Goal: Task Accomplishment & Management: Use online tool/utility

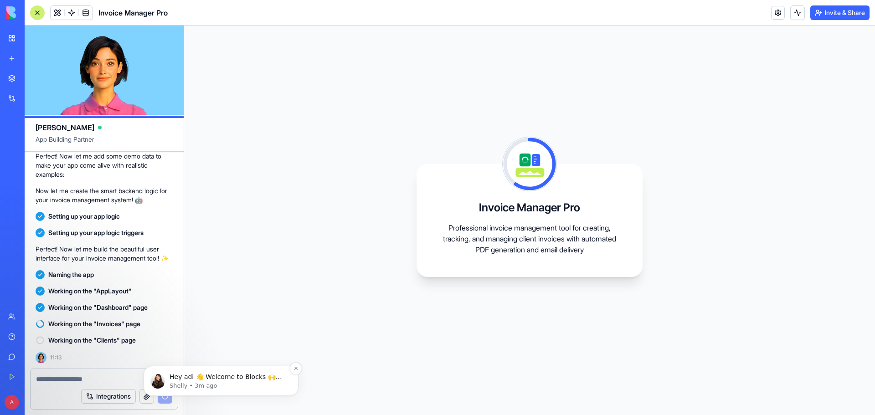
click at [231, 381] on p "Hey adi 👋 Welcome to Blocks 🙌 I'm here if you have any questions!" at bounding box center [228, 377] width 118 height 9
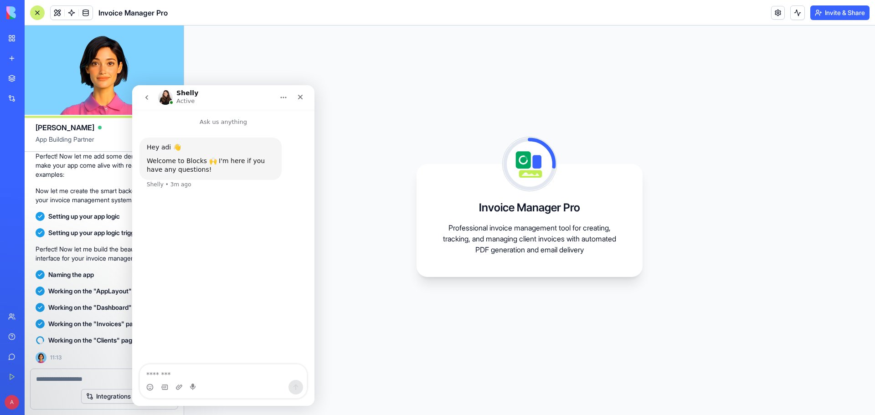
click at [281, 99] on icon "Home" at bounding box center [283, 97] width 7 height 7
click at [298, 97] on icon "Close" at bounding box center [300, 96] width 7 height 7
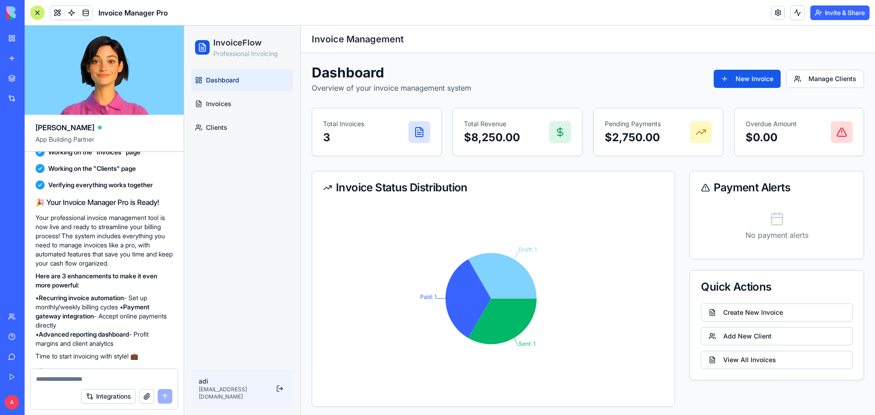
scroll to position [339, 0]
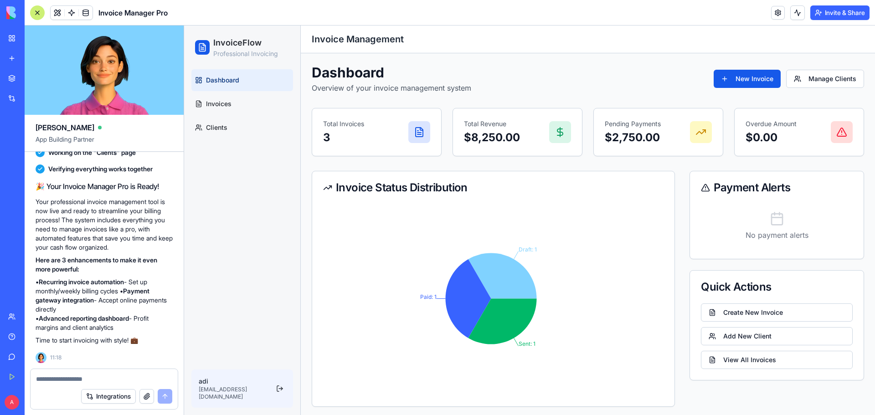
click at [78, 379] on textarea at bounding box center [104, 379] width 136 height 9
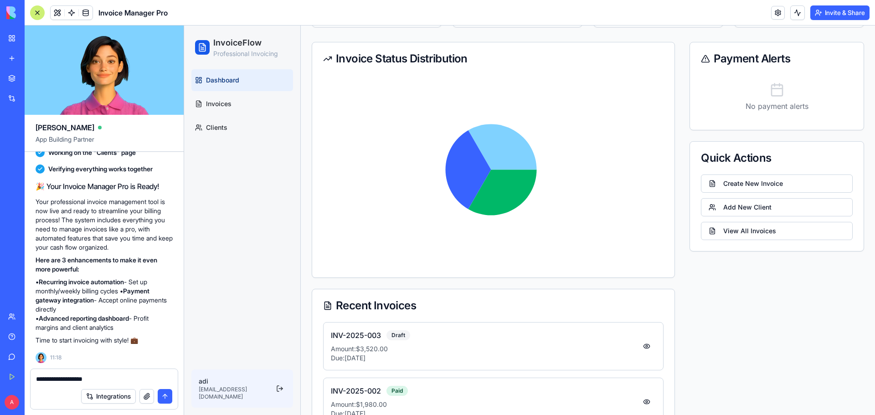
scroll to position [216, 0]
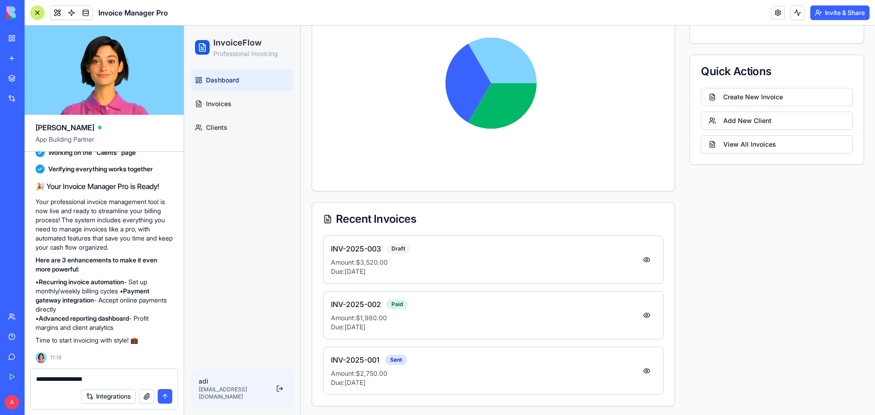
click at [65, 380] on textarea "**********" at bounding box center [104, 379] width 136 height 9
click at [65, 379] on textarea "**********" at bounding box center [104, 379] width 136 height 9
paste textarea "**********"
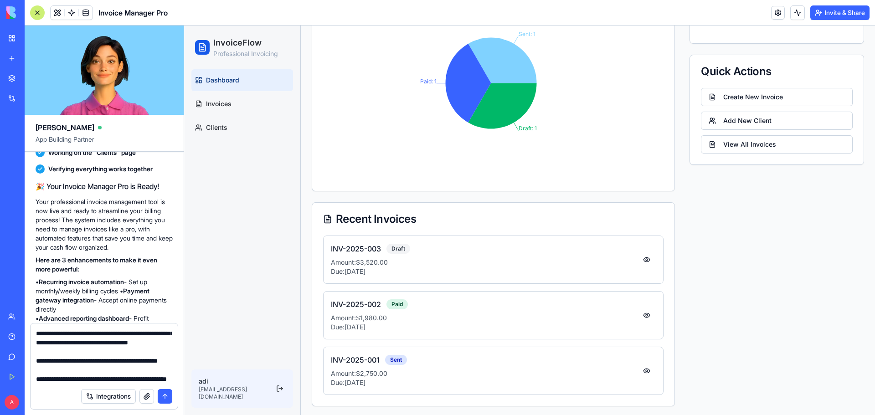
type textarea "**********"
click at [167, 397] on button "submit" at bounding box center [165, 396] width 15 height 15
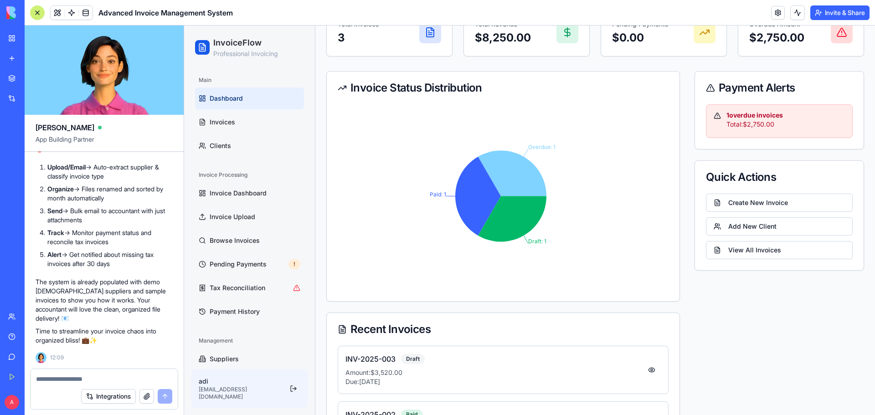
scroll to position [73, 0]
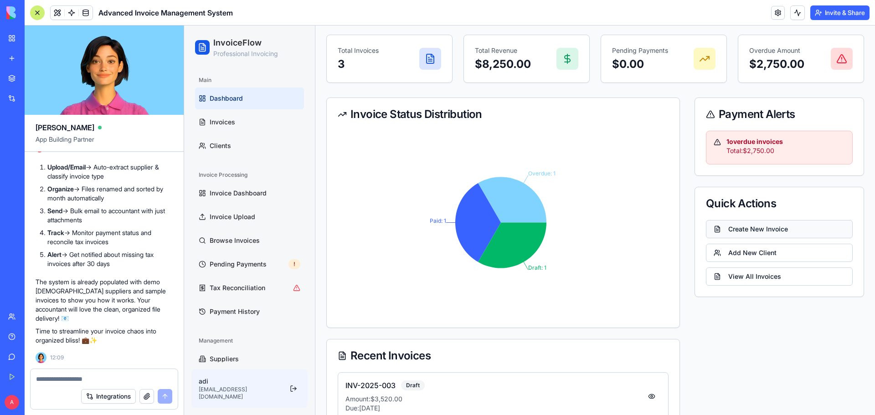
click at [747, 229] on button "Create New Invoice" at bounding box center [779, 229] width 147 height 18
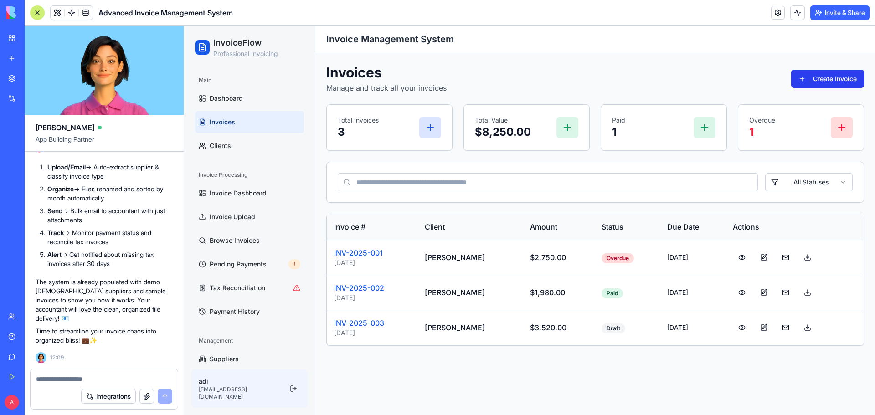
click at [814, 79] on button "Create Invoice" at bounding box center [827, 79] width 73 height 18
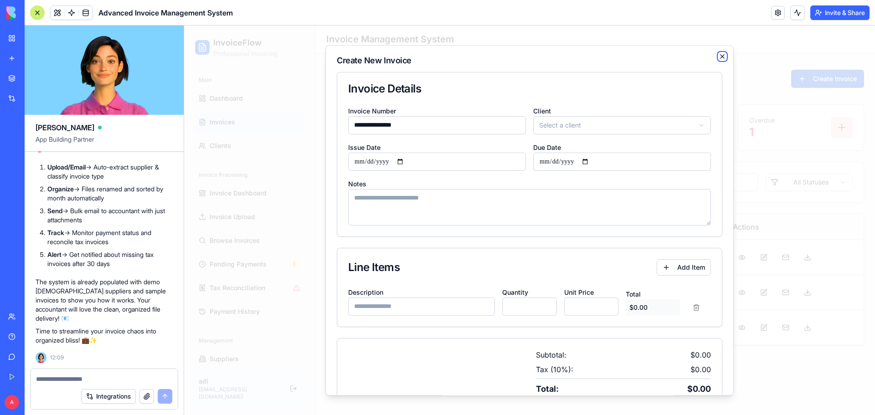
click at [720, 56] on icon "button" at bounding box center [722, 57] width 4 height 4
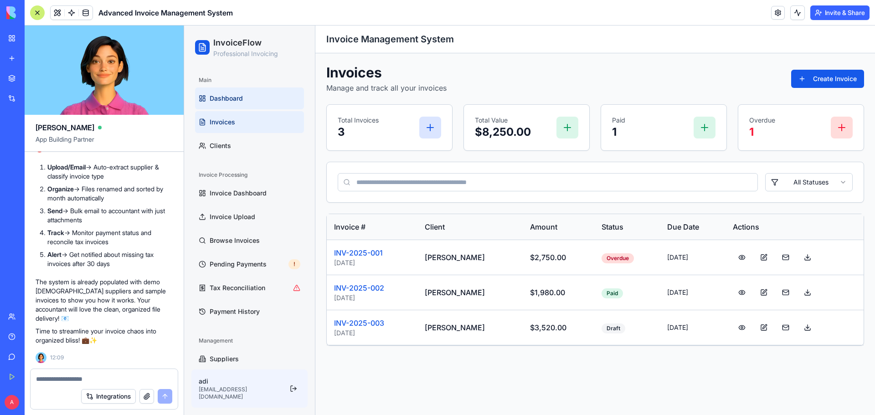
click at [226, 97] on span "Dashboard" at bounding box center [226, 98] width 33 height 9
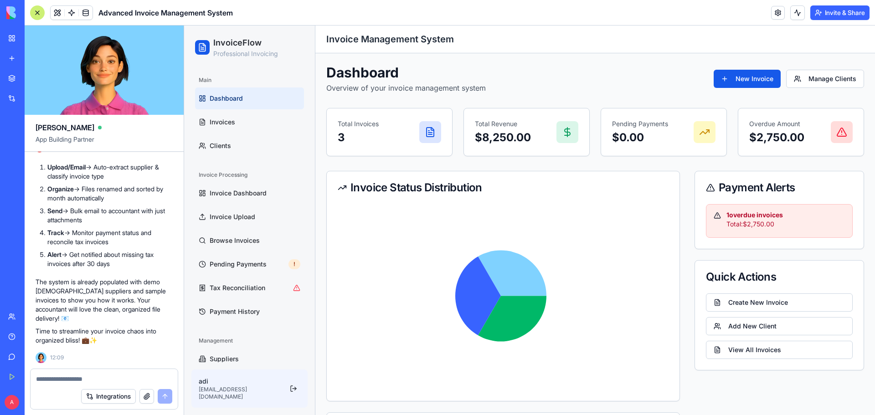
click at [77, 375] on textarea at bounding box center [104, 379] width 136 height 9
type textarea "*"
type textarea "**********"
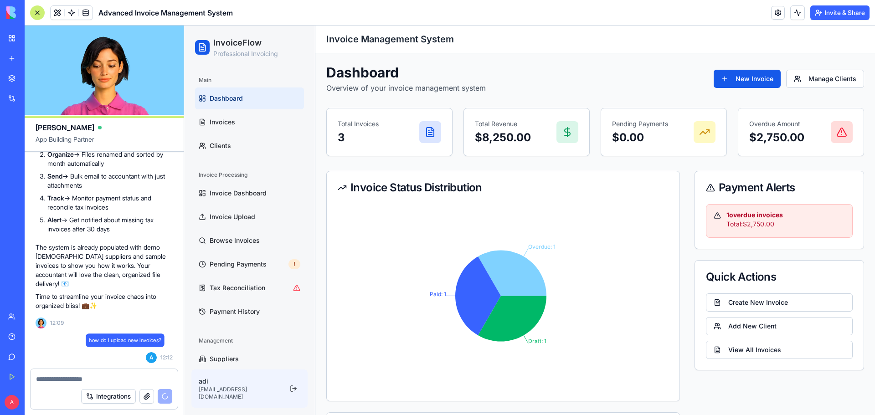
scroll to position [2910, 0]
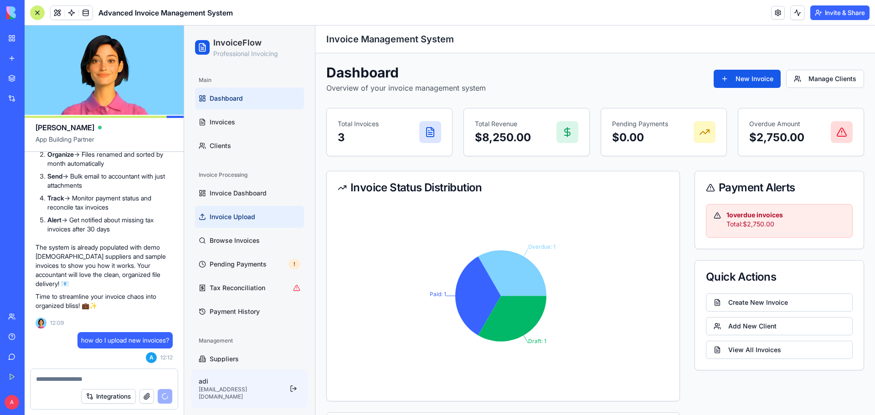
click at [239, 222] on link "Invoice Upload" at bounding box center [249, 217] width 109 height 22
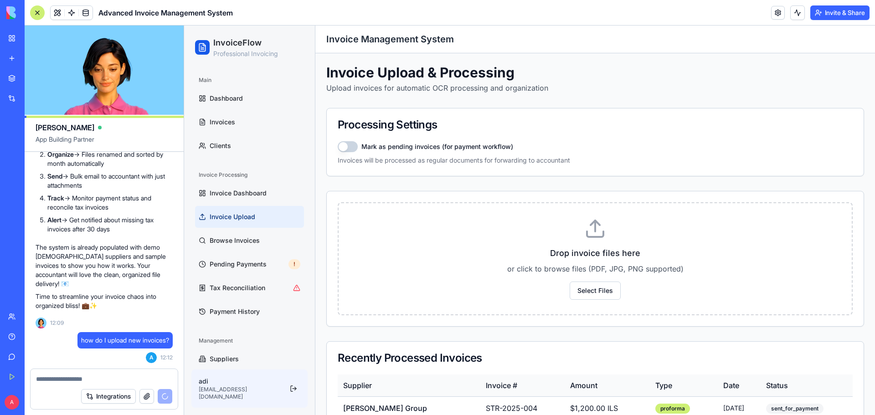
click at [109, 378] on textarea at bounding box center [104, 379] width 136 height 9
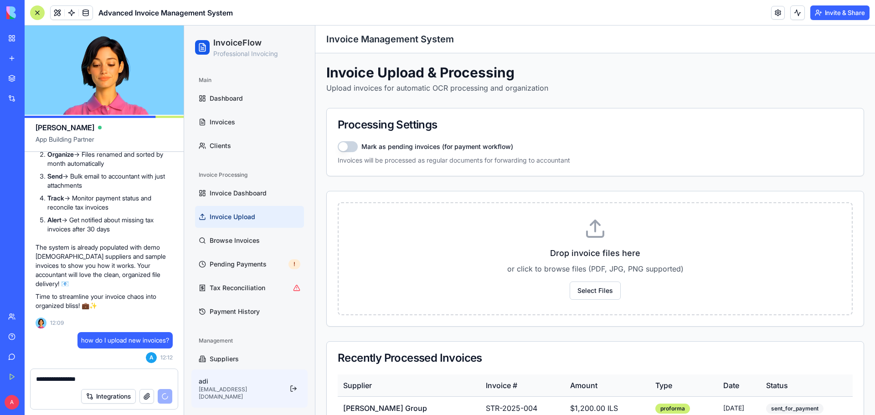
type textarea "**********"
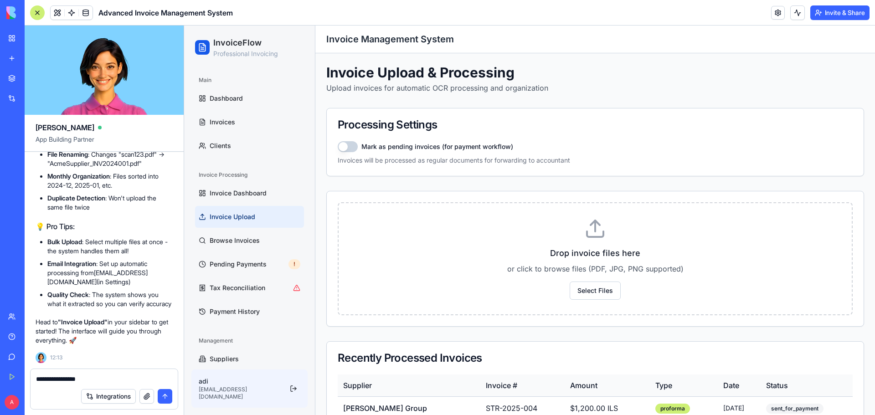
scroll to position [3423, 0]
click at [166, 397] on button "submit" at bounding box center [165, 396] width 15 height 15
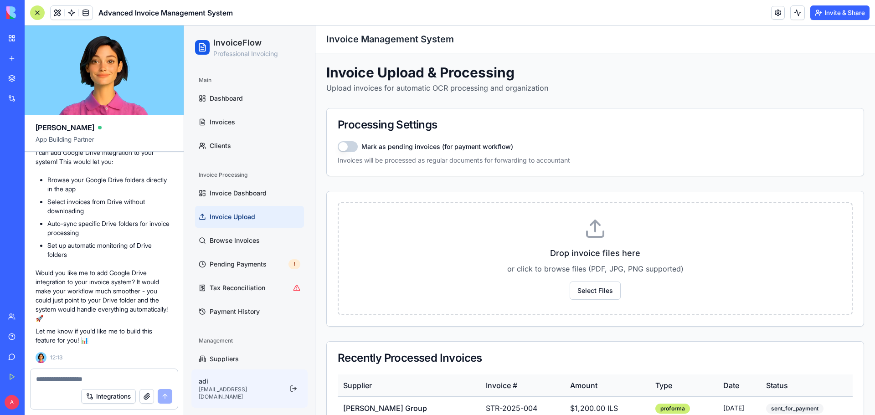
scroll to position [3998, 0]
drag, startPoint x: 52, startPoint y: 200, endPoint x: 138, endPoint y: 197, distance: 86.2
click at [138, 166] on p "I can add Google Drive integration to your system! This would let you:" at bounding box center [104, 157] width 137 height 18
copy p "add Google Drive integration"
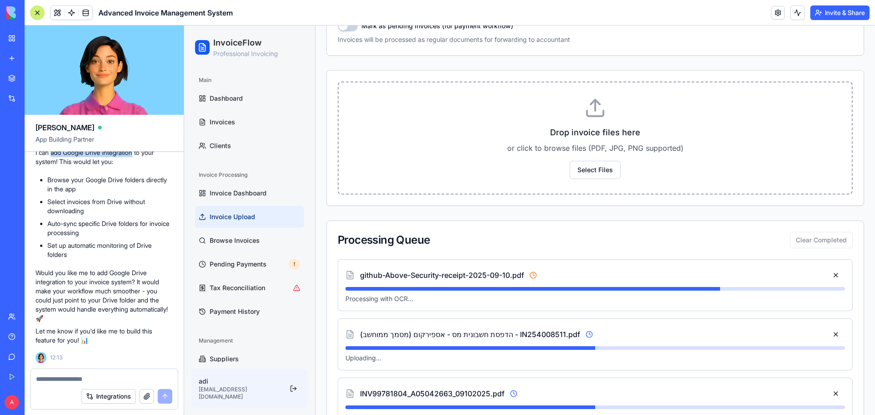
scroll to position [182, 0]
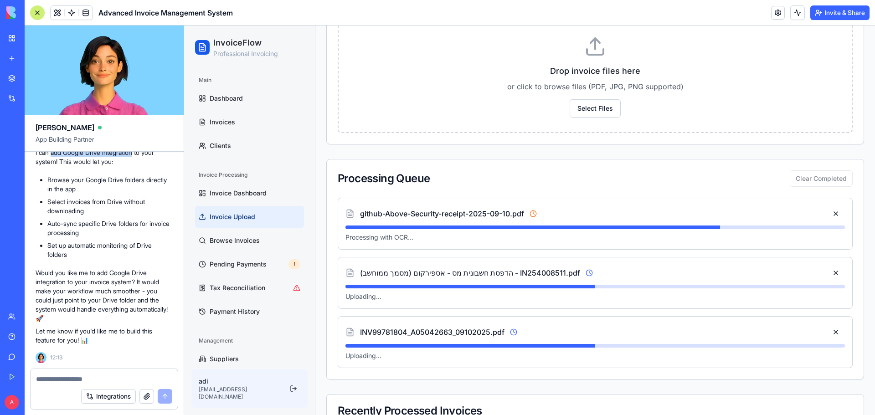
click at [61, 166] on p "I can add Google Drive integration to your system! This would let you:" at bounding box center [104, 157] width 137 height 18
drag, startPoint x: 51, startPoint y: 199, endPoint x: 137, endPoint y: 197, distance: 85.7
click at [137, 166] on p "I can add Google Drive integration to your system! This would let you:" at bounding box center [104, 157] width 137 height 18
copy p "add Google Drive integration"
click at [87, 378] on textarea at bounding box center [104, 379] width 136 height 9
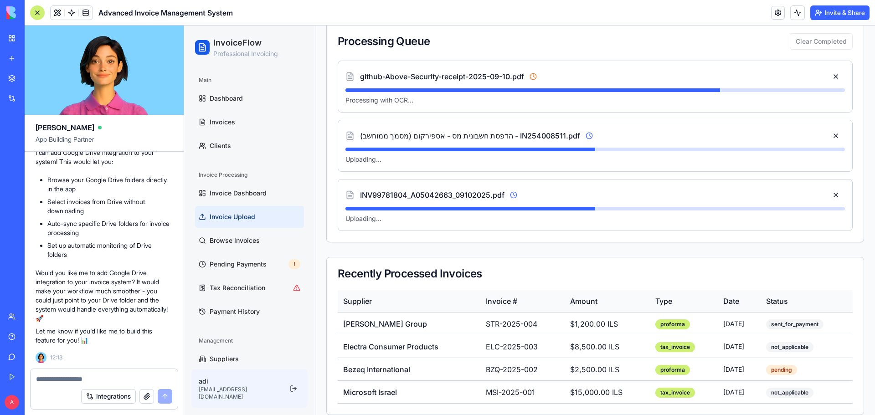
scroll to position [330, 0]
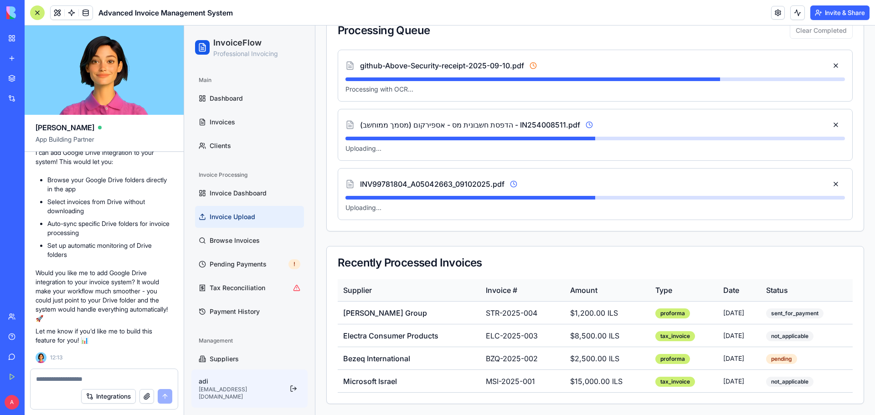
click at [49, 381] on textarea at bounding box center [104, 379] width 136 height 9
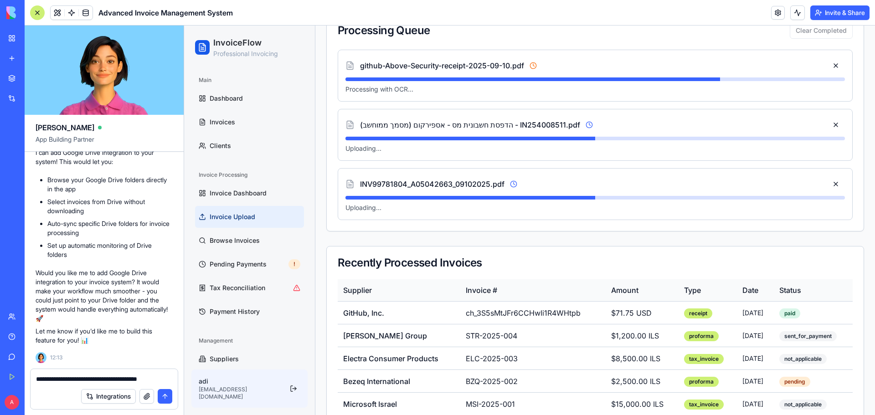
type textarea "**********"
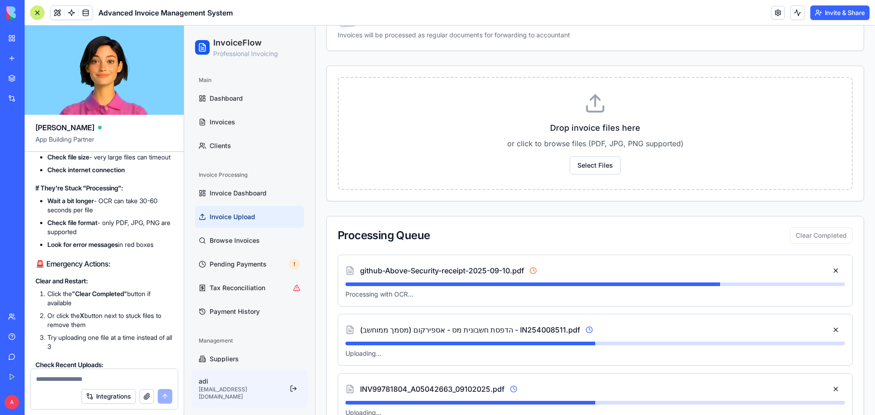
scroll to position [4374, 0]
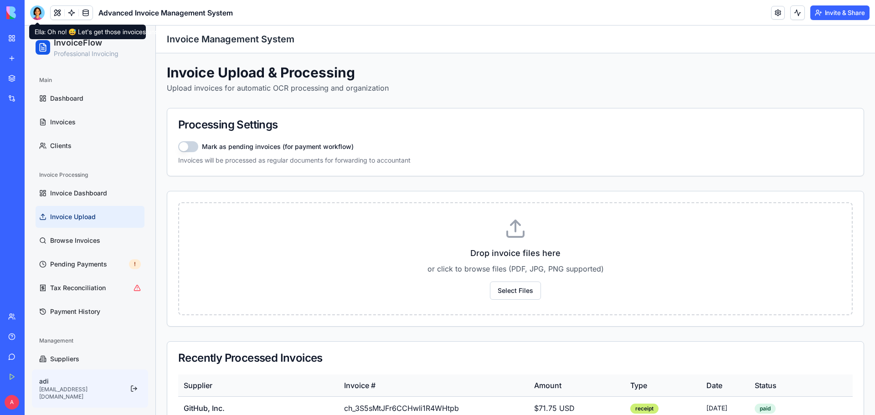
click at [38, 10] on div at bounding box center [37, 12] width 15 height 15
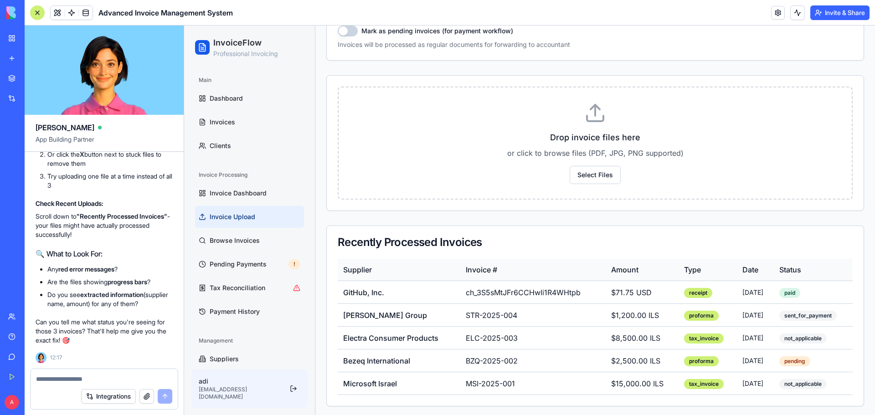
scroll to position [118, 0]
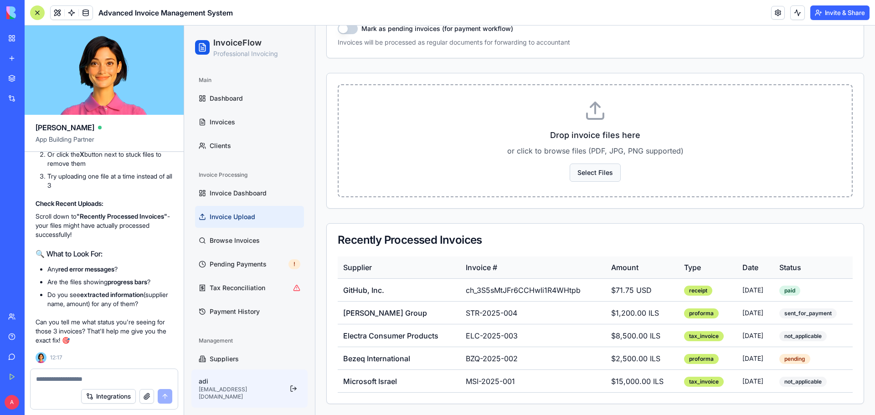
click at [600, 173] on button "Select Files" at bounding box center [595, 173] width 51 height 18
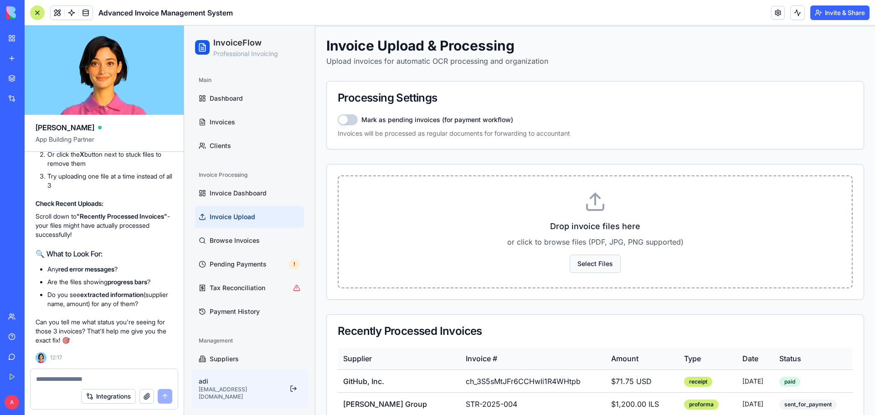
click at [581, 265] on button "Select Files" at bounding box center [595, 264] width 51 height 18
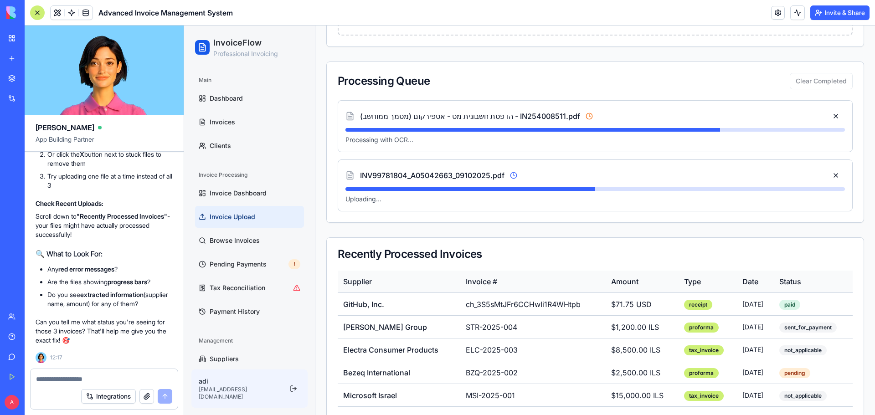
scroll to position [294, 0]
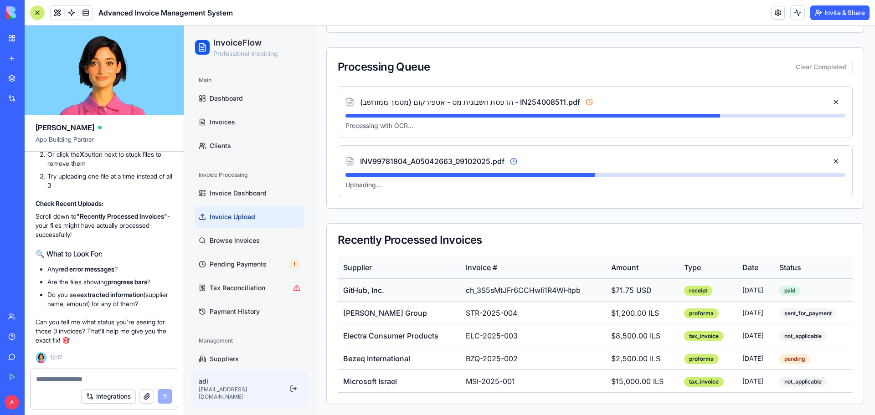
click at [509, 293] on td "ch_3S5sMtJFr6CCHwIi1R4WHtpb" at bounding box center [532, 290] width 145 height 23
click at [509, 292] on td "ch_3S5sMtJFr6CCHwIi1R4WHtpb" at bounding box center [532, 290] width 145 height 23
click at [626, 289] on td "$71.75 USD" at bounding box center [642, 290] width 73 height 23
click at [789, 292] on div "paid" at bounding box center [789, 291] width 21 height 10
click at [239, 243] on span "Browse Invoices" at bounding box center [235, 240] width 50 height 9
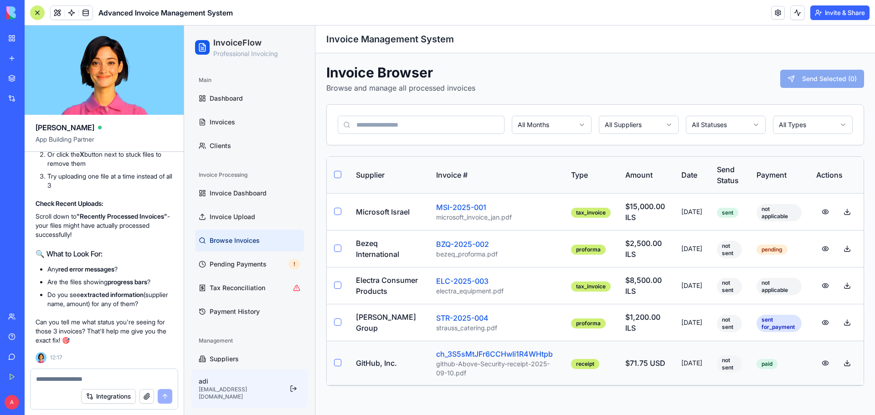
click at [826, 371] on button at bounding box center [825, 363] width 18 height 16
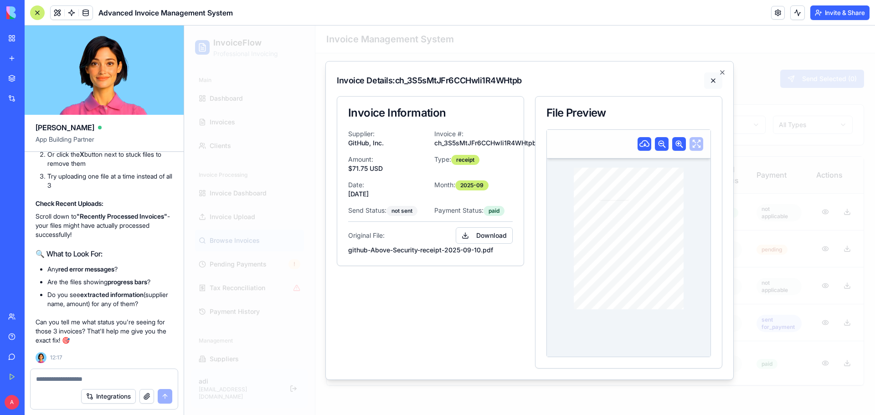
click at [710, 81] on button at bounding box center [713, 80] width 18 height 16
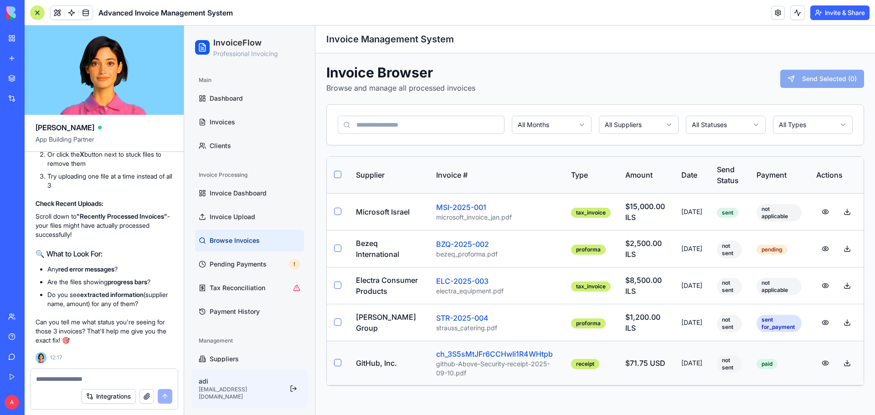
click at [844, 371] on button at bounding box center [847, 363] width 18 height 16
click at [335, 366] on button "button" at bounding box center [337, 362] width 7 height 7
click at [824, 81] on button "Send Selected ( 1 )" at bounding box center [822, 79] width 82 height 18
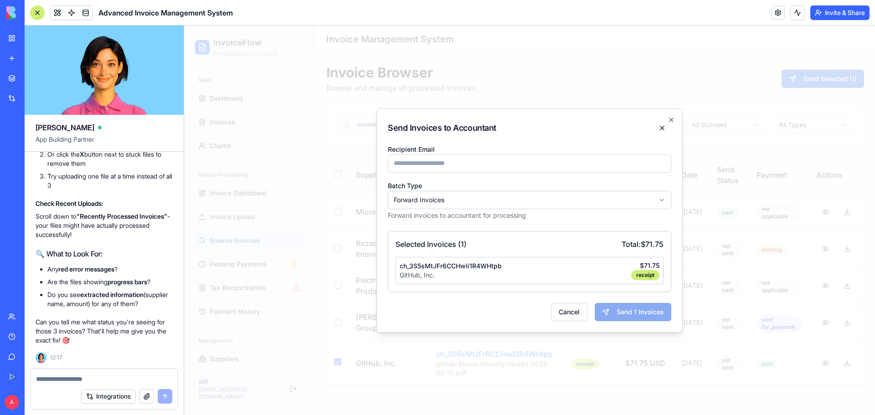
click at [461, 167] on input "Recipient Email" at bounding box center [529, 163] width 283 height 18
paste input "**********"
type input "**********"
click at [627, 315] on button "Send 1 Invoices" at bounding box center [633, 312] width 77 height 18
click at [473, 158] on input "**********" at bounding box center [529, 163] width 283 height 18
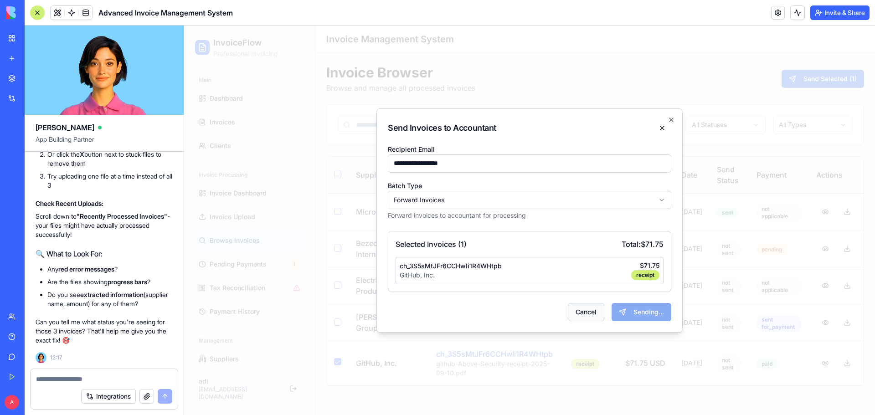
click at [585, 312] on button "Cancel" at bounding box center [586, 312] width 36 height 18
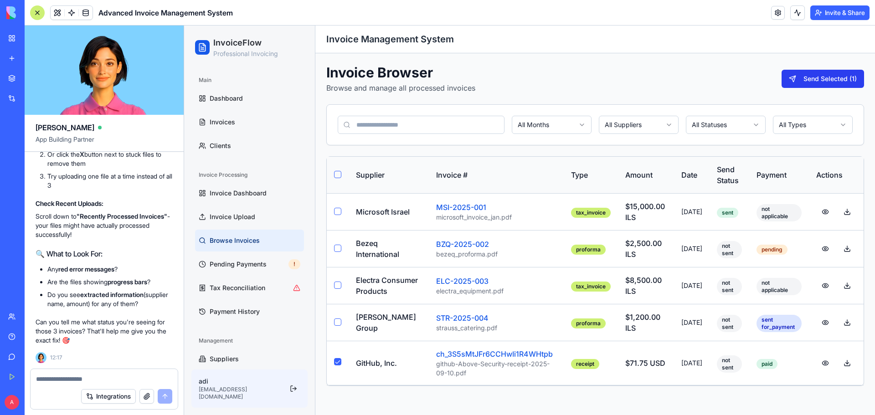
click at [809, 81] on button "Send Selected ( 1 )" at bounding box center [822, 79] width 82 height 18
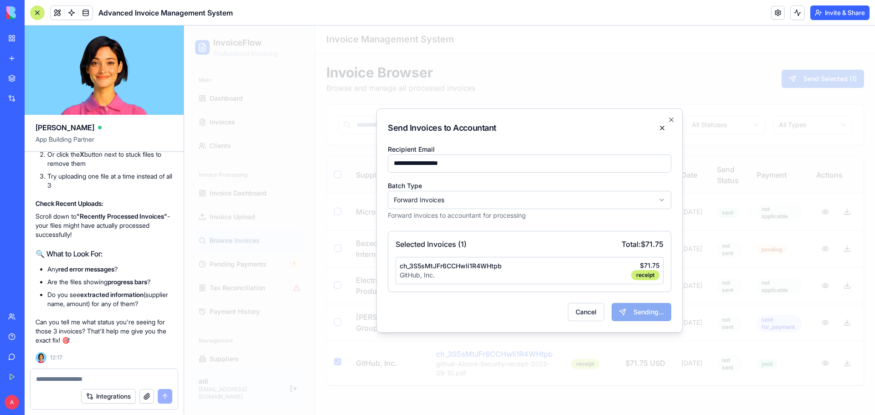
click at [497, 165] on input "**********" at bounding box center [529, 163] width 283 height 18
type input "**********"
type input "*"
type input "**********"
click at [517, 309] on div "Cancel Sending..." at bounding box center [529, 312] width 283 height 18
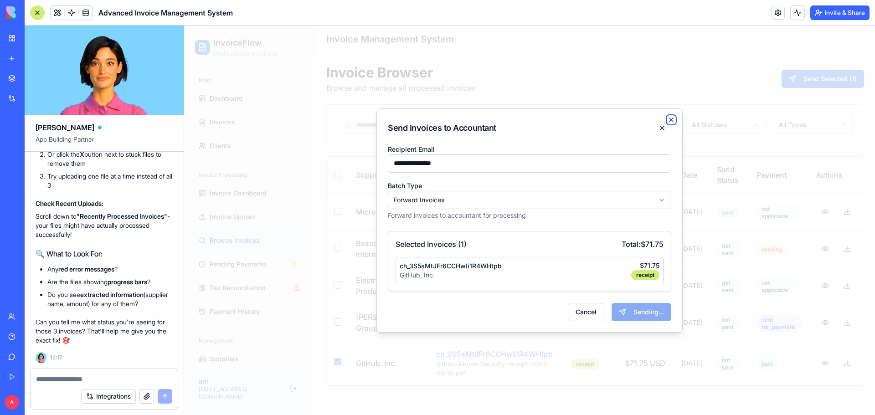
click at [672, 117] on icon "button" at bounding box center [670, 119] width 7 height 7
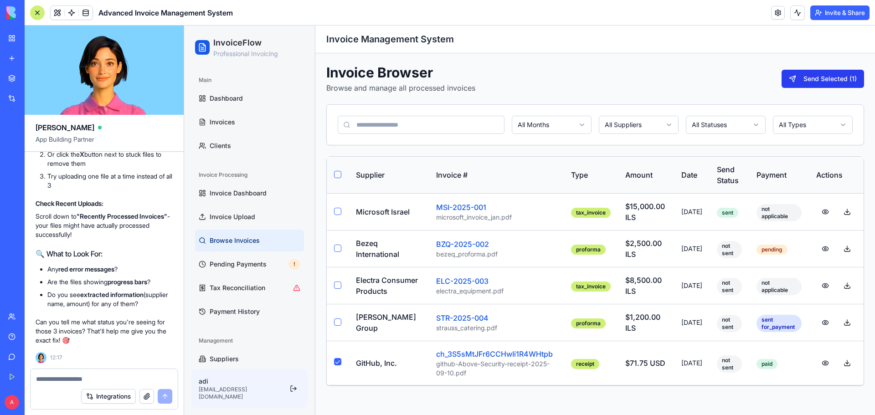
click at [831, 75] on button "Send Selected ( 1 )" at bounding box center [822, 79] width 82 height 18
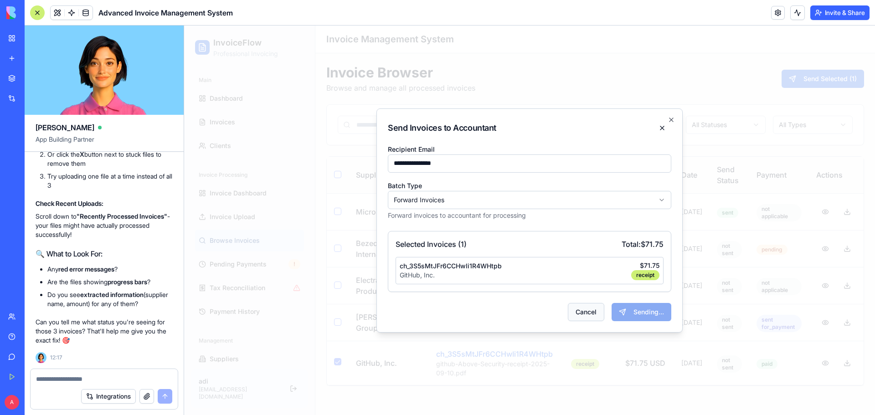
click at [583, 310] on button "Cancel" at bounding box center [586, 312] width 36 height 18
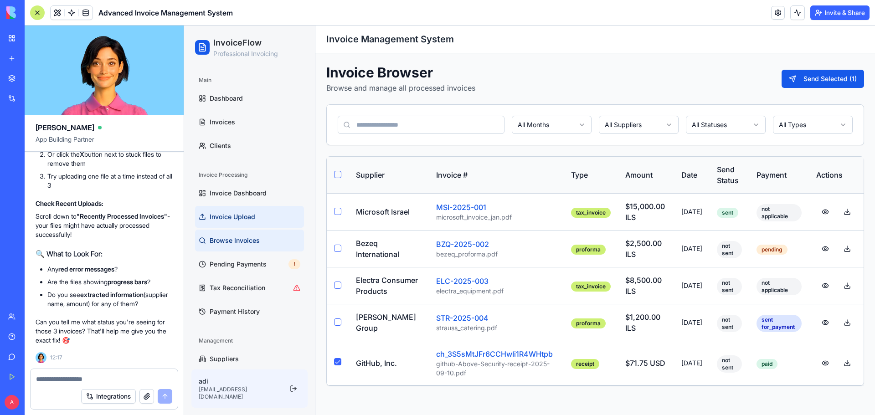
click at [221, 210] on link "Invoice Upload" at bounding box center [249, 217] width 109 height 22
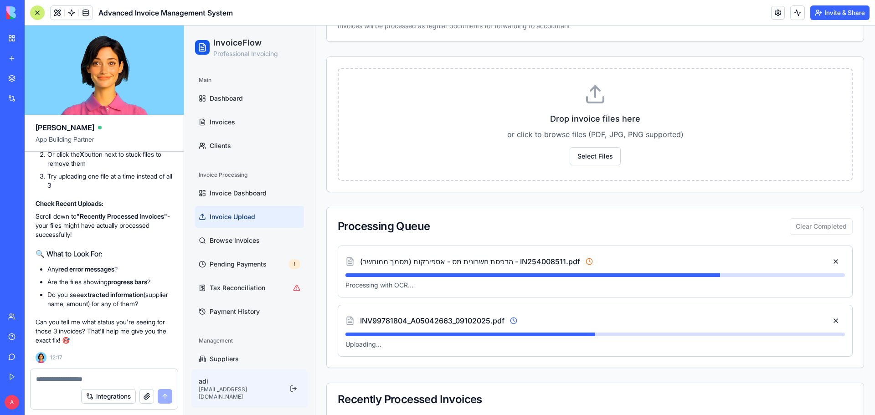
scroll to position [112, 0]
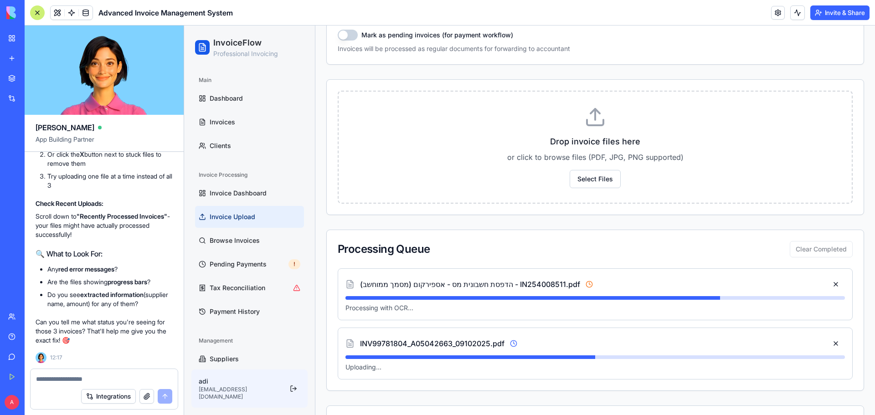
click at [83, 378] on textarea at bounding box center [104, 379] width 136 height 9
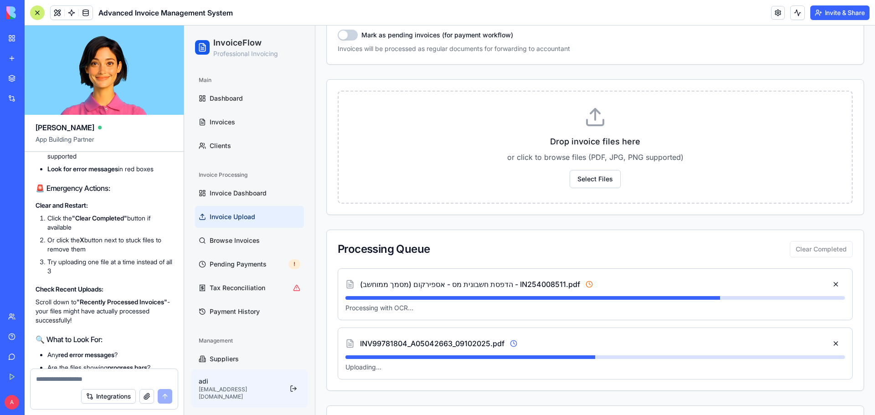
scroll to position [4419, 0]
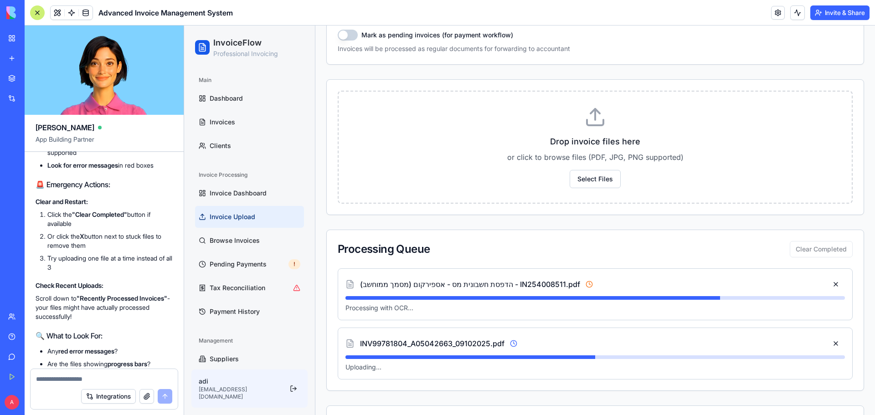
click at [105, 376] on textarea at bounding box center [104, 379] width 136 height 9
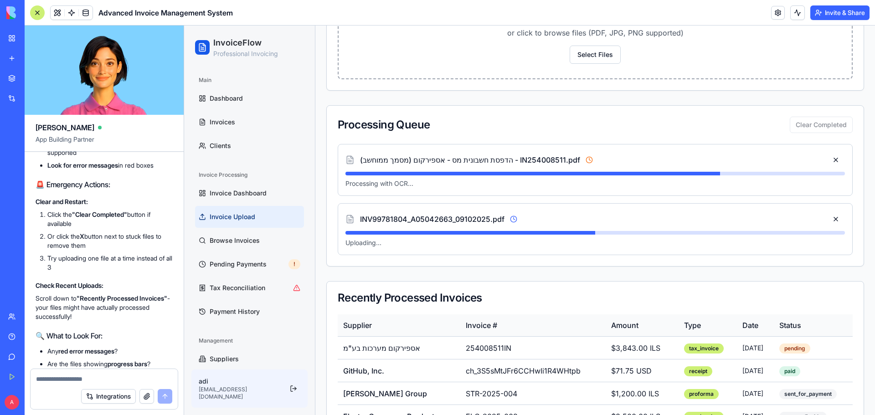
scroll to position [317, 0]
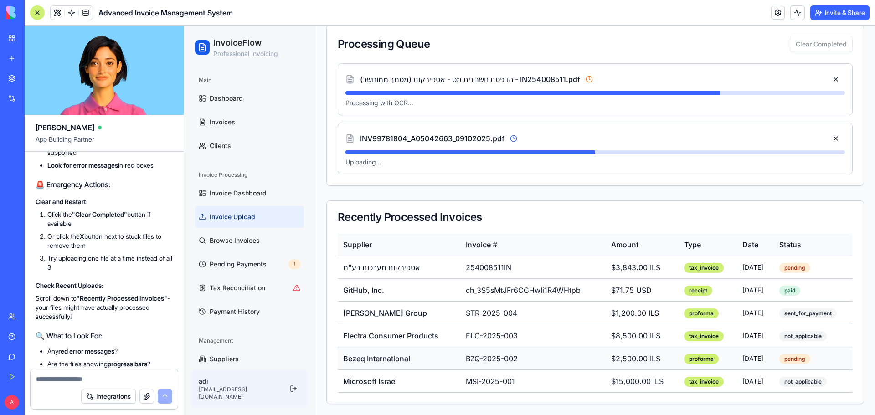
click at [828, 363] on td "pending" at bounding box center [813, 358] width 79 height 23
click at [373, 293] on td "GitHub, Inc." at bounding box center [399, 290] width 123 height 23
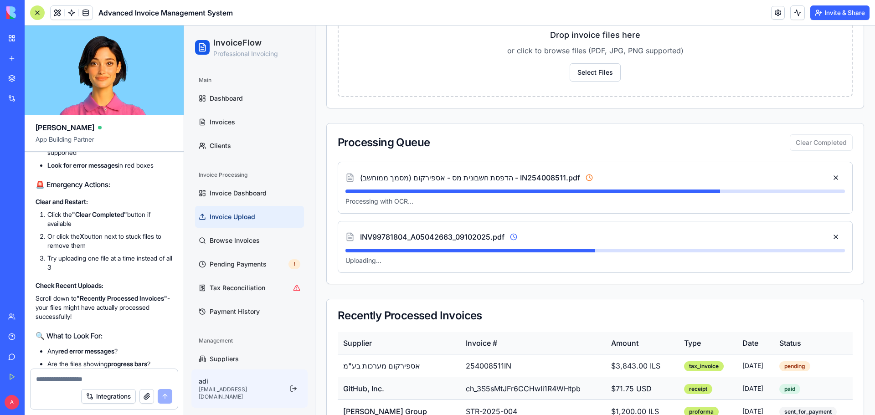
scroll to position [89, 0]
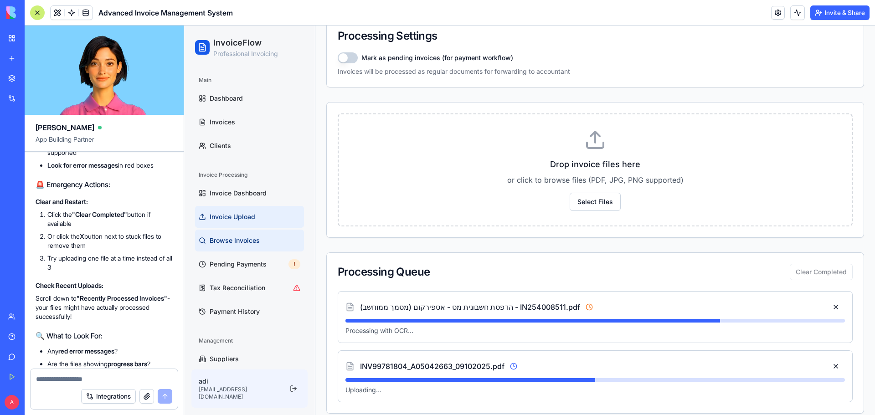
click at [231, 241] on span "Browse Invoices" at bounding box center [235, 240] width 50 height 9
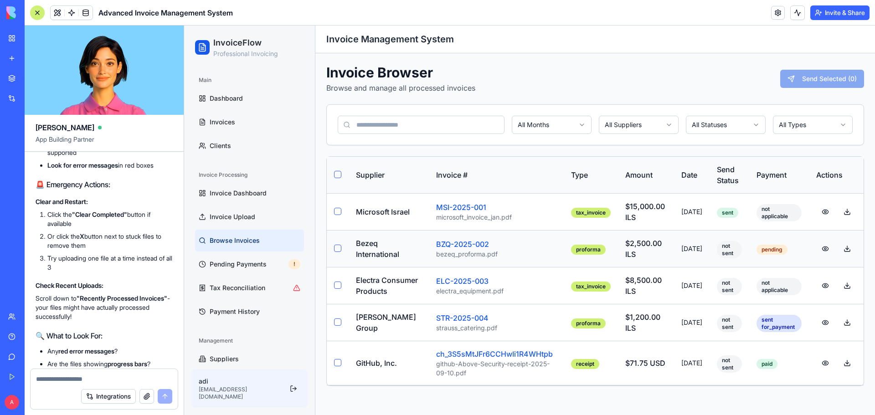
scroll to position [53, 0]
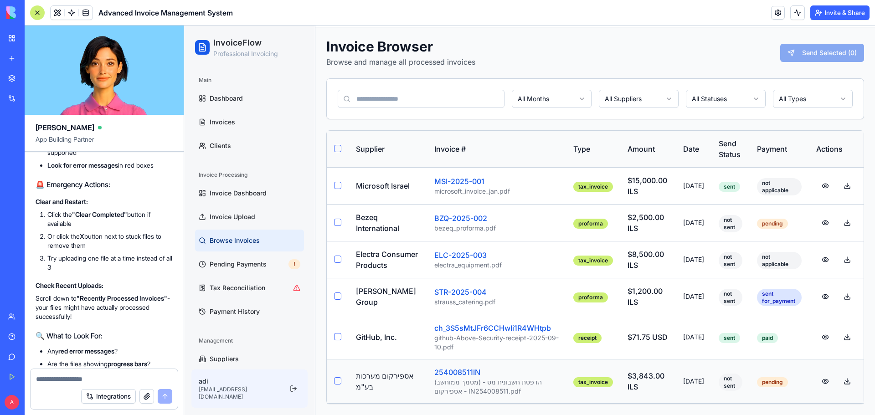
click at [337, 382] on button "button" at bounding box center [337, 380] width 7 height 7
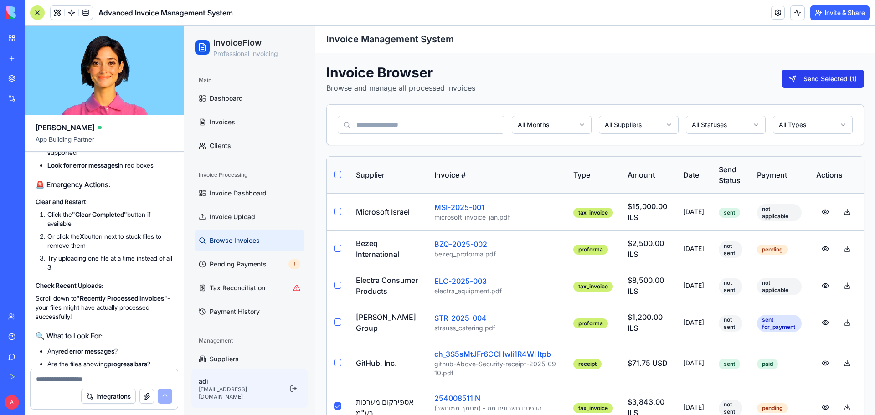
click at [815, 82] on button "Send Selected ( 1 )" at bounding box center [822, 79] width 82 height 18
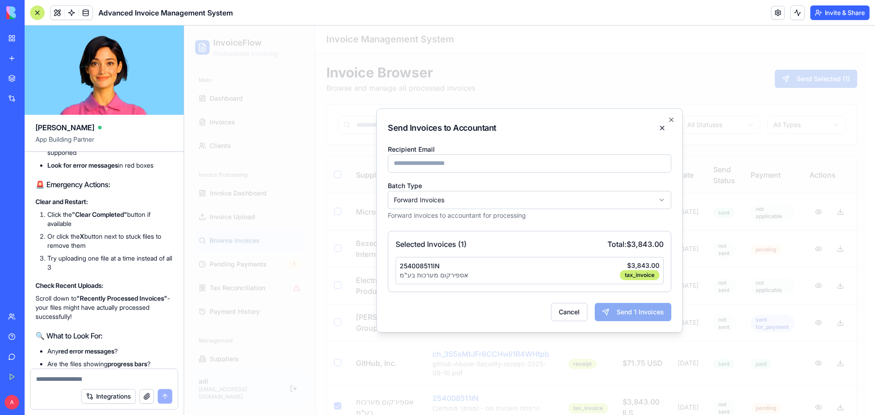
click at [475, 163] on input "Recipient Email" at bounding box center [529, 163] width 283 height 18
type input "**********"
click at [637, 310] on button "Send 1 Invoices" at bounding box center [633, 312] width 77 height 18
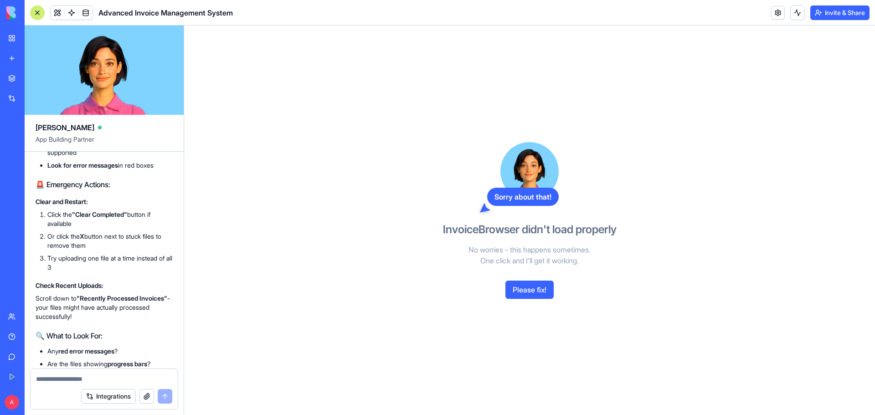
click at [527, 284] on button "Please fix!" at bounding box center [529, 290] width 48 height 18
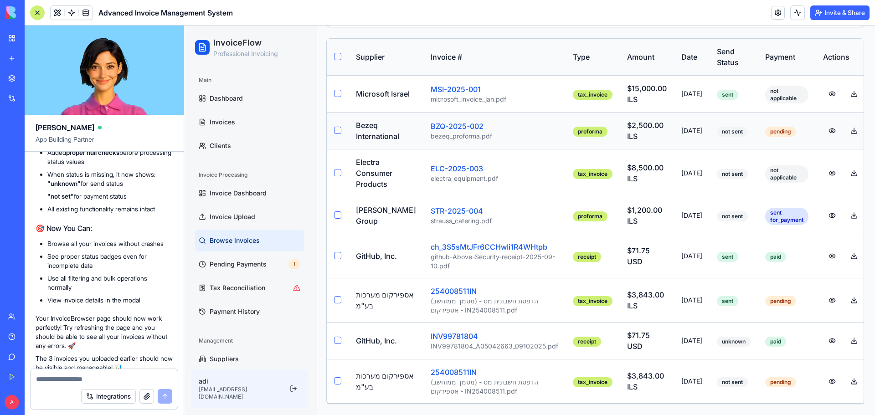
scroll to position [140, 0]
click at [74, 377] on textarea at bounding box center [104, 379] width 136 height 9
type textarea "**********"
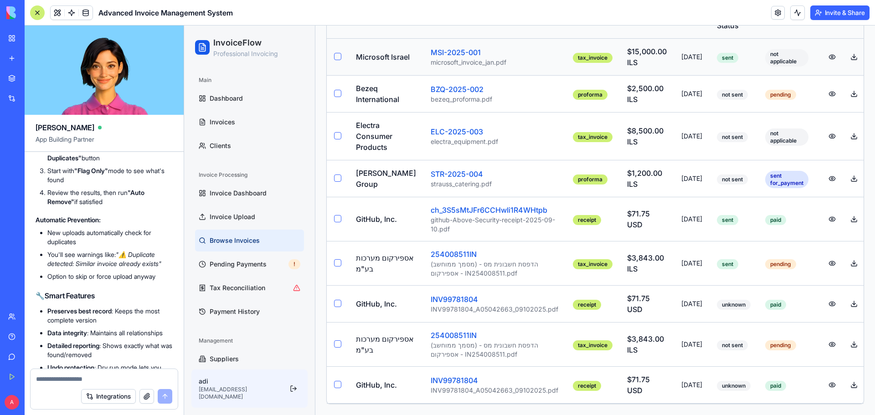
scroll to position [182, 0]
click at [227, 118] on span "Invoices" at bounding box center [223, 122] width 26 height 9
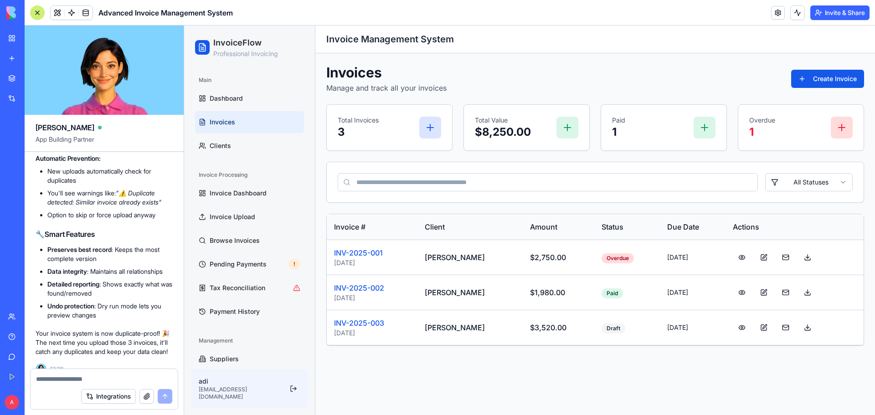
scroll to position [5964, 0]
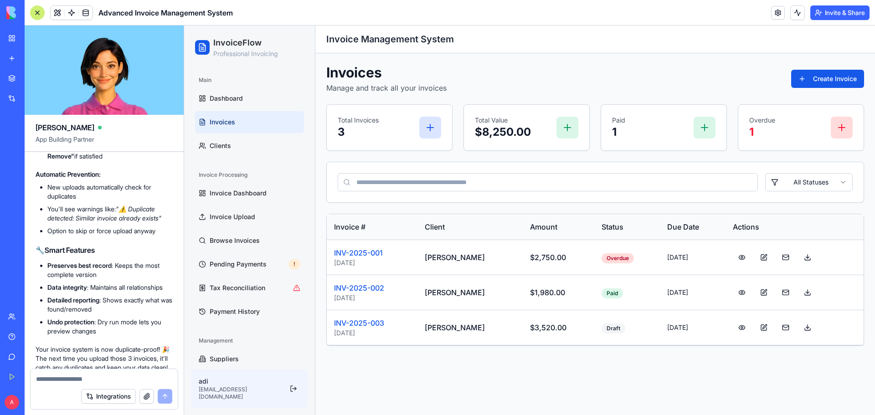
drag, startPoint x: 49, startPoint y: 247, endPoint x: 67, endPoint y: 260, distance: 22.0
click at [67, 117] on li "Look for the new "Remove Duplicates" button" at bounding box center [109, 108] width 125 height 18
copy li "Look for the new "Remove Duplicates" button"
click at [108, 380] on textarea at bounding box center [104, 379] width 136 height 9
paste textarea "**********"
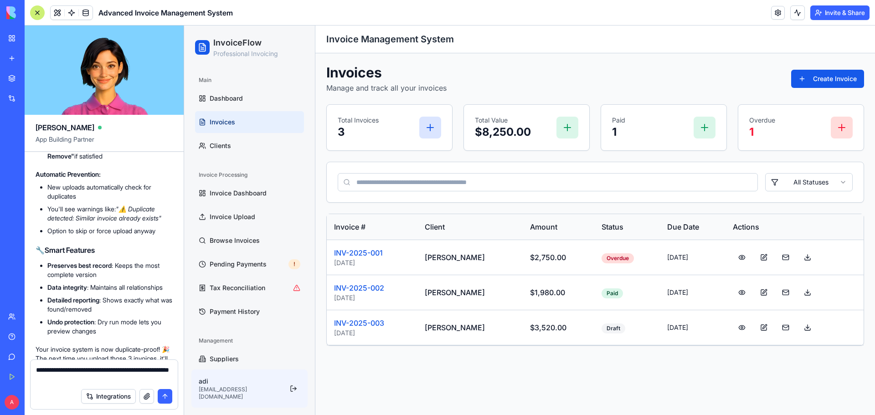
type textarea "**********"
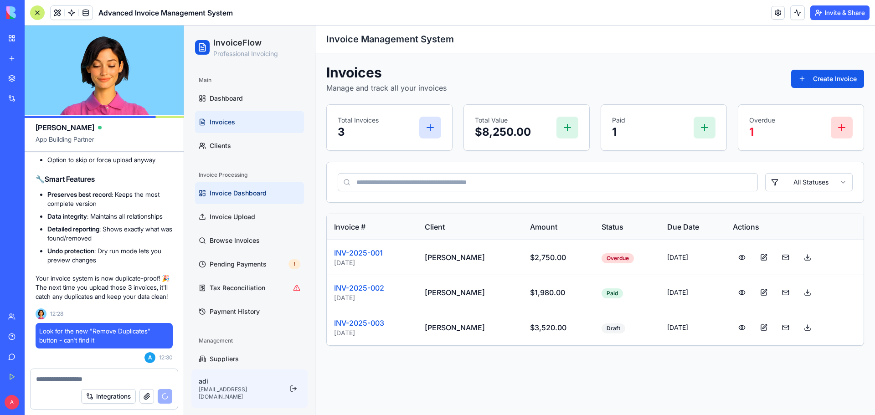
click at [261, 196] on span "Invoice Dashboard" at bounding box center [238, 193] width 57 height 9
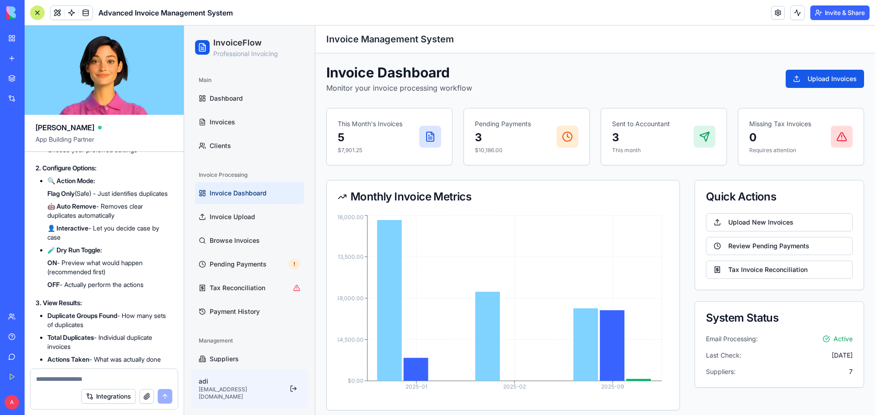
scroll to position [6511, 0]
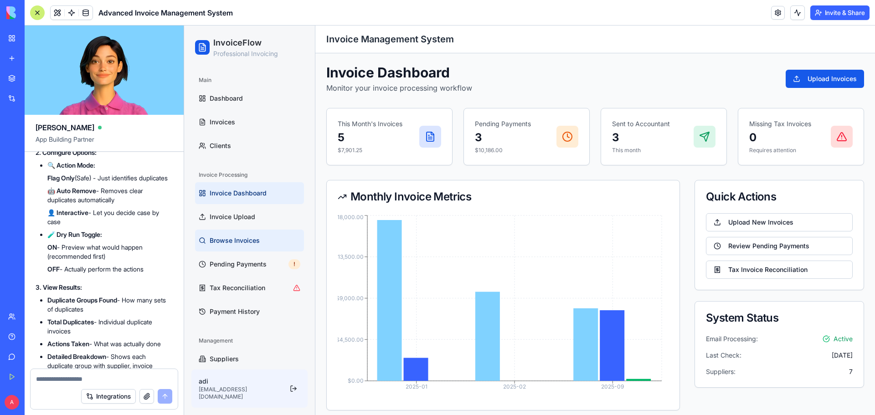
click at [220, 234] on link "Browse Invoices" at bounding box center [249, 241] width 109 height 22
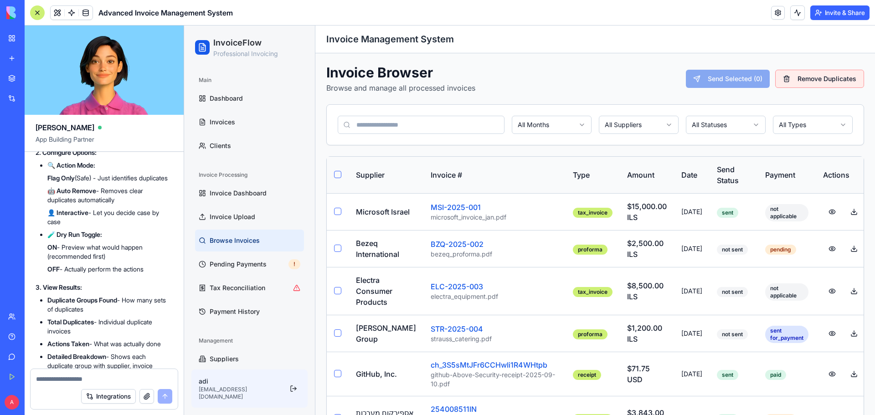
click at [811, 79] on button "Remove Duplicates" at bounding box center [819, 79] width 89 height 18
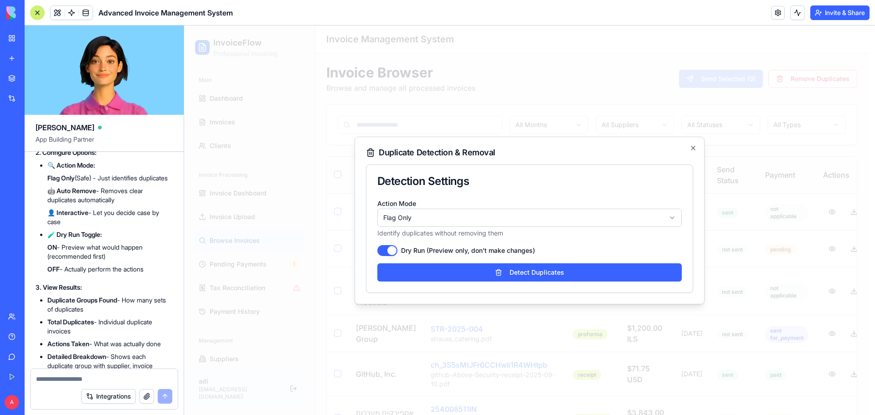
click at [423, 214] on body "InvoiceFlow Professional Invoicing Main Dashboard Invoices Clients Invoice Proc…" at bounding box center [526, 298] width 684 height 544
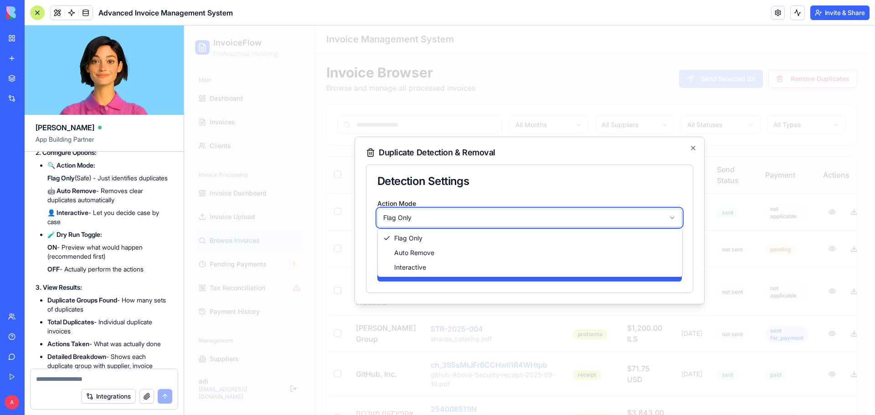
click at [423, 214] on body "InvoiceFlow Professional Invoicing Main Dashboard Invoices Clients Invoice Proc…" at bounding box center [526, 298] width 684 height 544
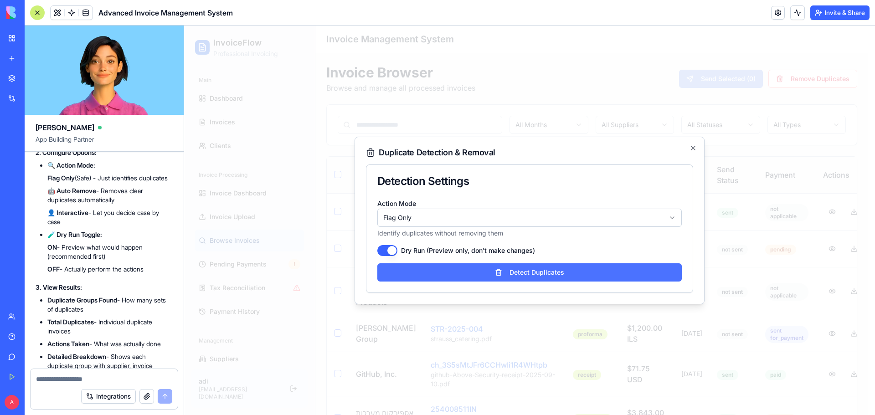
click at [530, 274] on button "Detect Duplicates" at bounding box center [529, 272] width 304 height 18
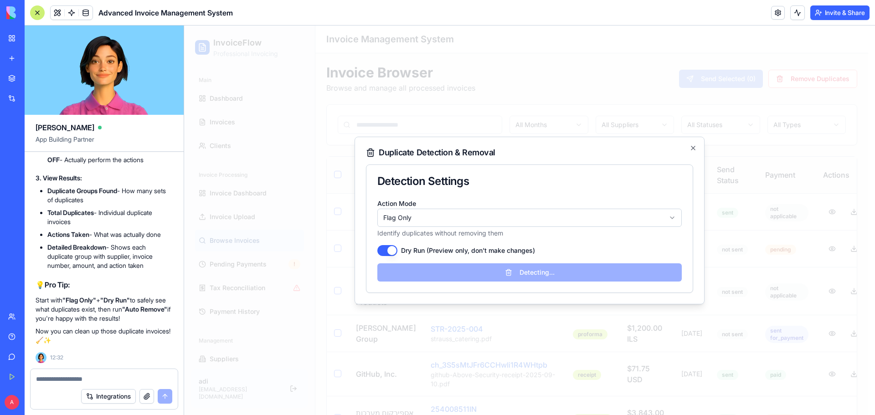
scroll to position [6784, 0]
click at [90, 378] on textarea at bounding box center [104, 379] width 136 height 9
type textarea "*"
type textarea "**********"
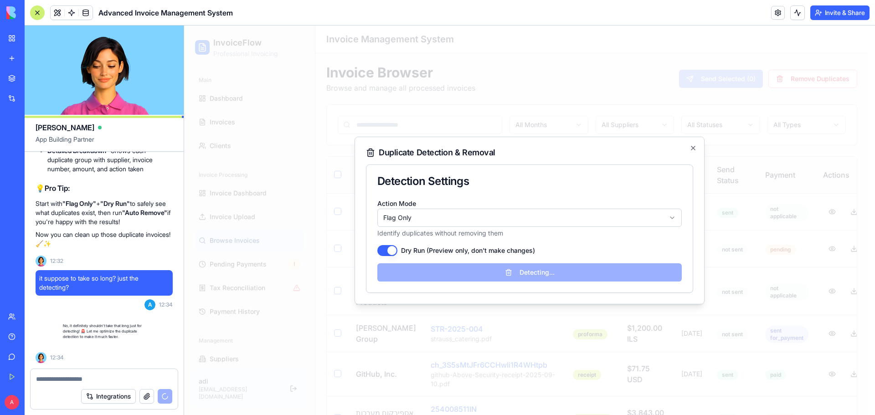
scroll to position [6881, 0]
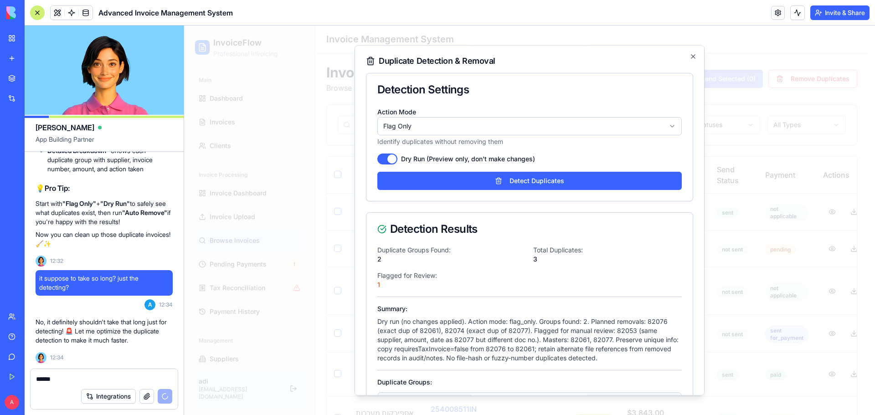
click at [462, 135] on body "InvoiceFlow Professional Invoicing Main Dashboard Invoices Clients Invoice Proc…" at bounding box center [526, 298] width 684 height 544
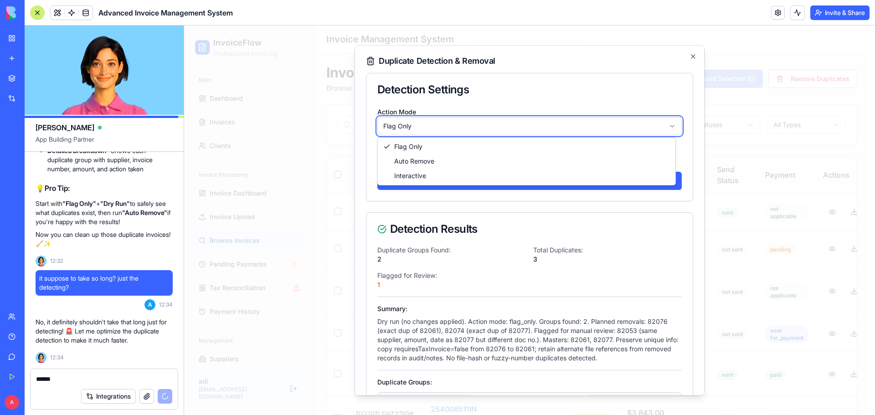
click at [463, 130] on body "InvoiceFlow Professional Invoicing Main Dashboard Invoices Clients Invoice Proc…" at bounding box center [526, 298] width 684 height 544
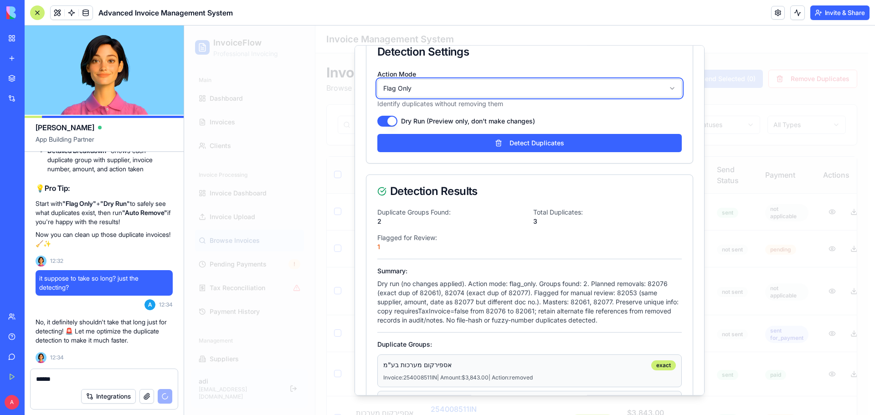
scroll to position [0, 0]
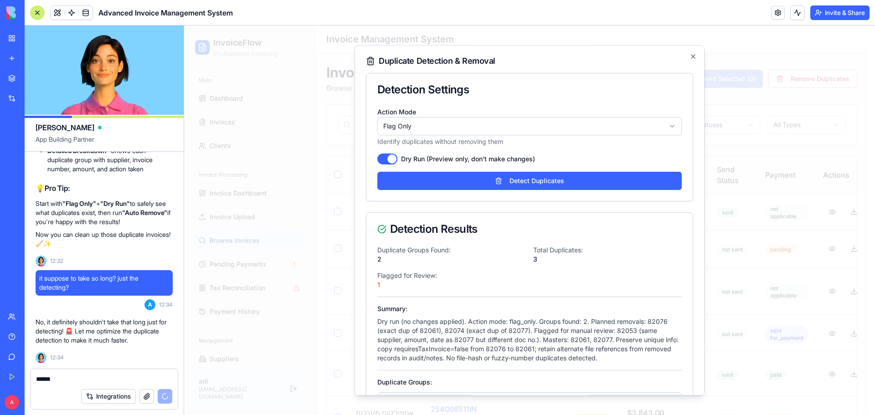
click at [450, 122] on body "InvoiceFlow Professional Invoicing Main Dashboard Invoices Clients Invoice Proc…" at bounding box center [526, 298] width 684 height 544
click at [391, 158] on button "Dry Run (Preview only, don't make changes)" at bounding box center [387, 159] width 20 height 11
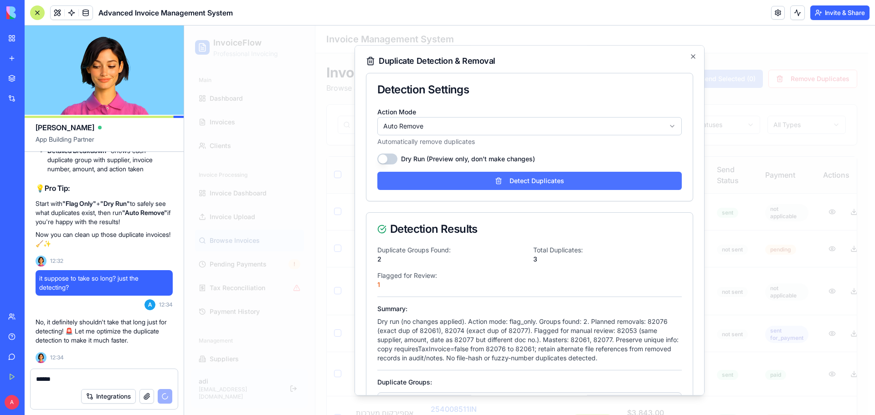
click at [508, 180] on button "Detect Duplicates" at bounding box center [529, 181] width 304 height 18
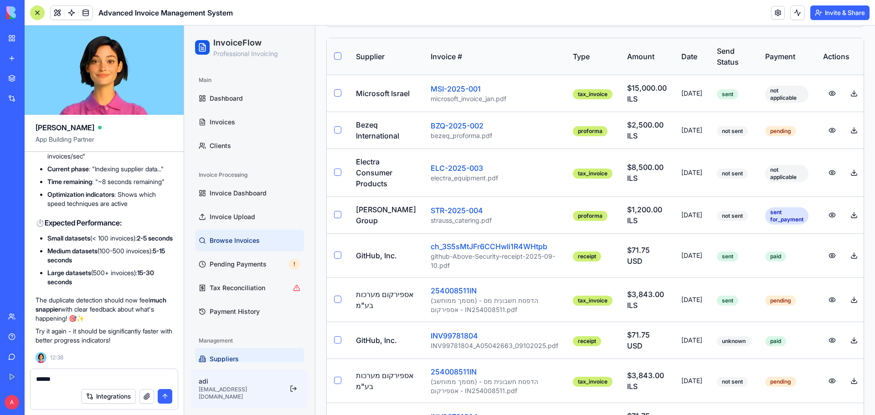
scroll to position [182, 0]
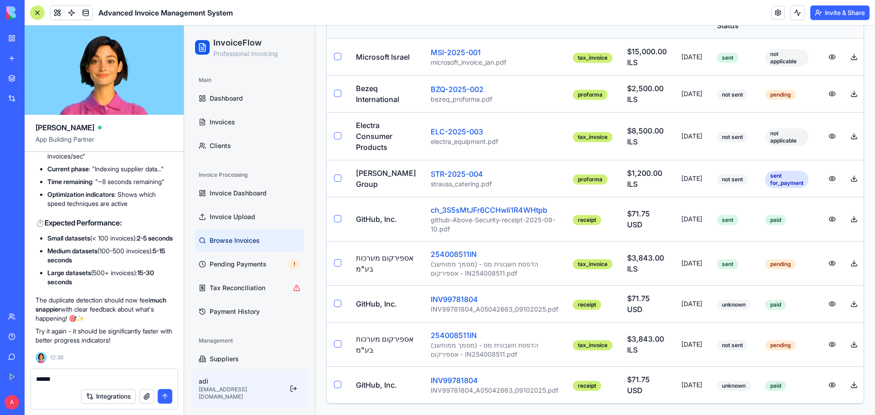
click at [106, 382] on textarea "******" at bounding box center [104, 379] width 136 height 9
click at [106, 380] on textarea "******" at bounding box center [104, 379] width 136 height 9
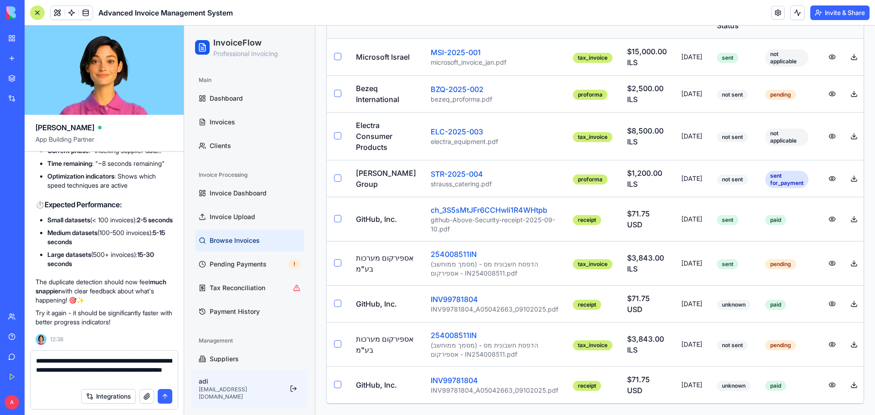
type textarea "**********"
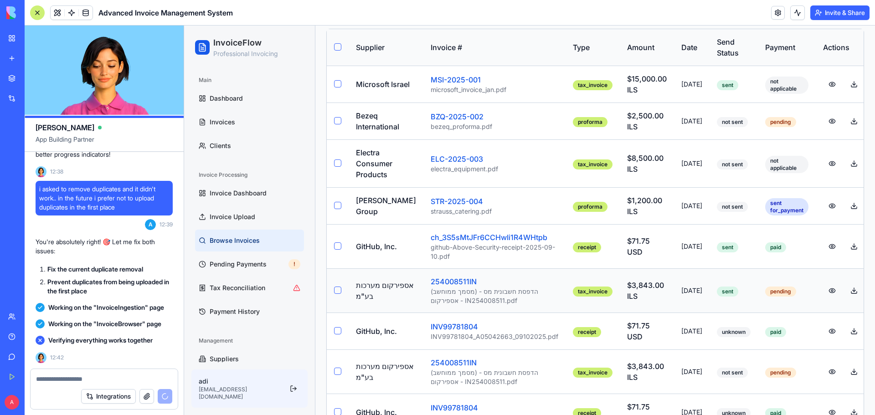
scroll to position [0, 0]
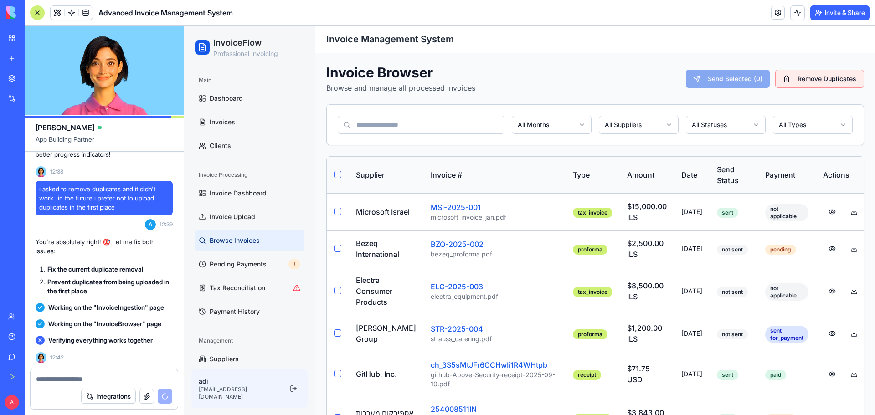
click at [816, 79] on button "Remove Duplicates" at bounding box center [819, 79] width 89 height 18
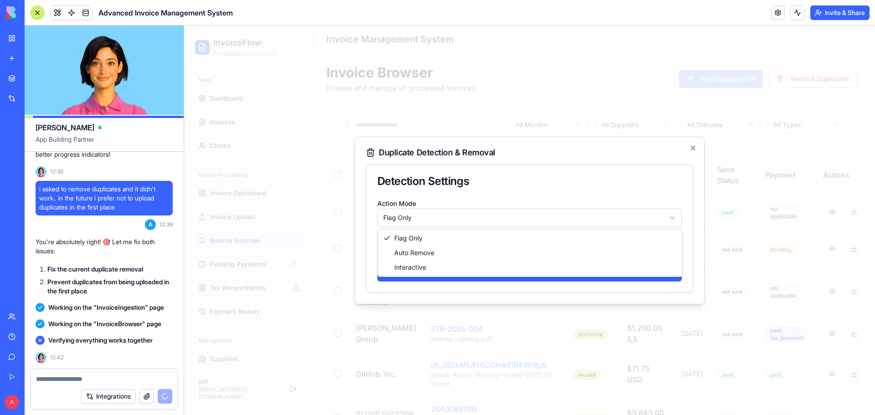
click at [421, 220] on body "InvoiceFlow Professional Invoicing Main Dashboard Invoices Clients Invoice Proc…" at bounding box center [526, 298] width 684 height 544
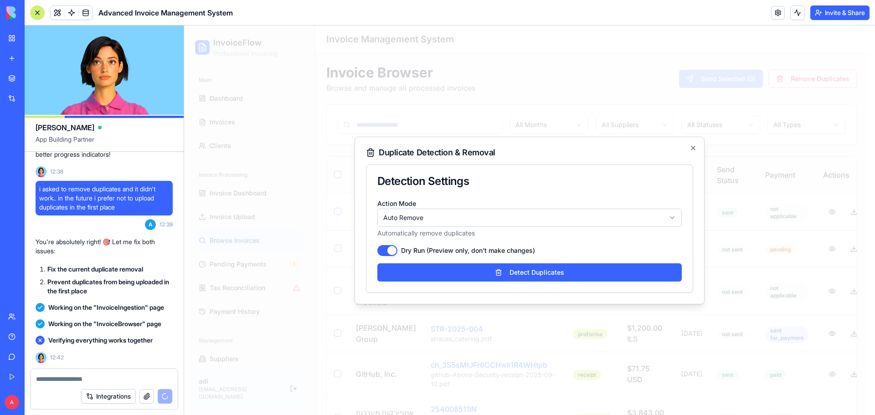
click at [384, 251] on button "Dry Run (Preview only, don't make changes)" at bounding box center [387, 250] width 20 height 11
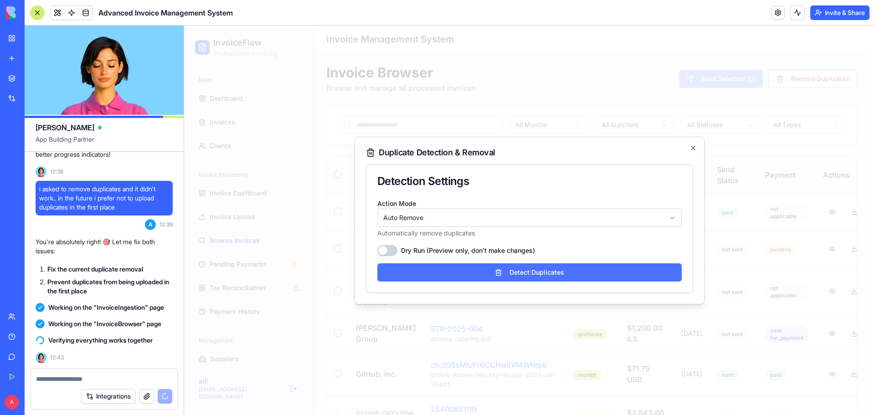
click at [504, 275] on button "Detect Duplicates" at bounding box center [529, 272] width 304 height 18
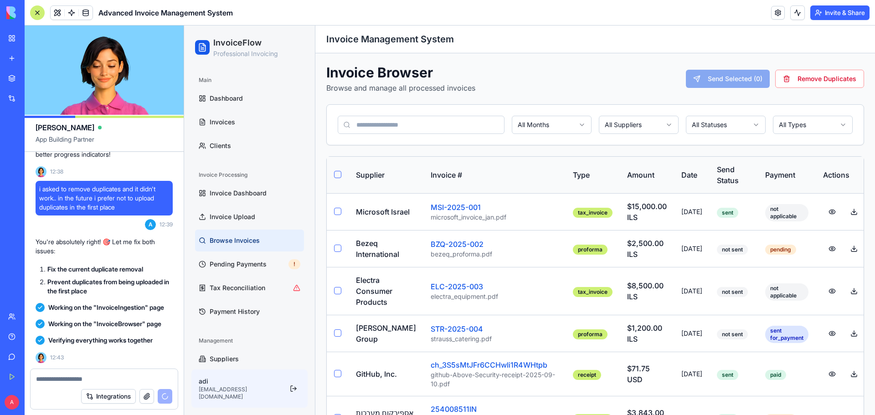
click at [129, 379] on textarea at bounding box center [104, 379] width 136 height 9
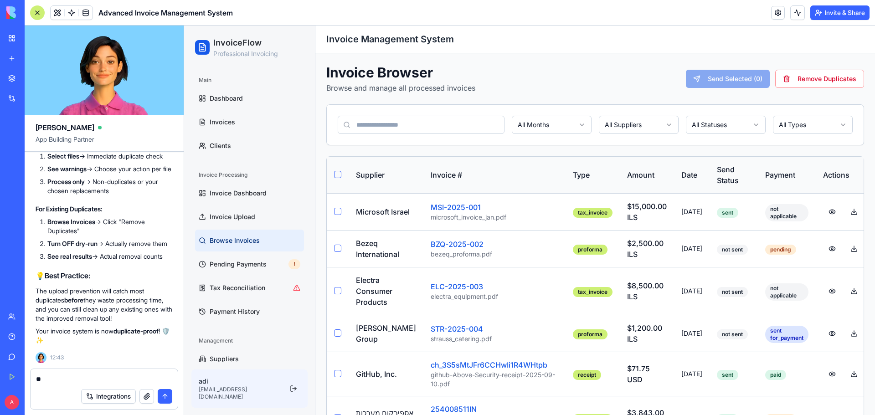
type textarea "*"
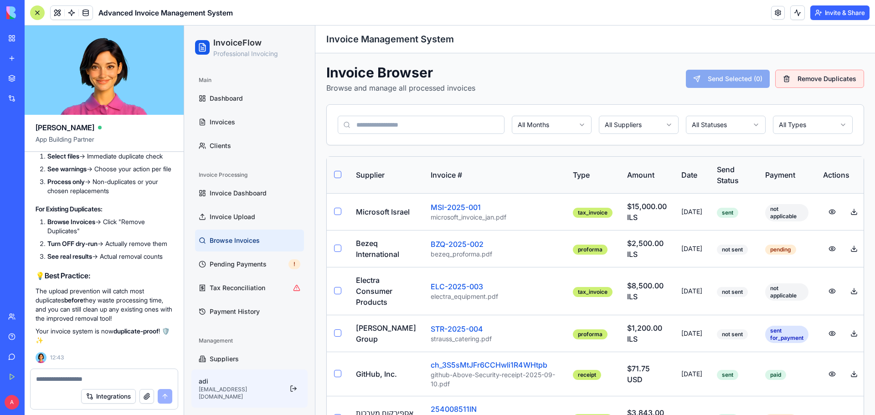
click at [801, 80] on button "Remove Duplicates" at bounding box center [819, 79] width 89 height 18
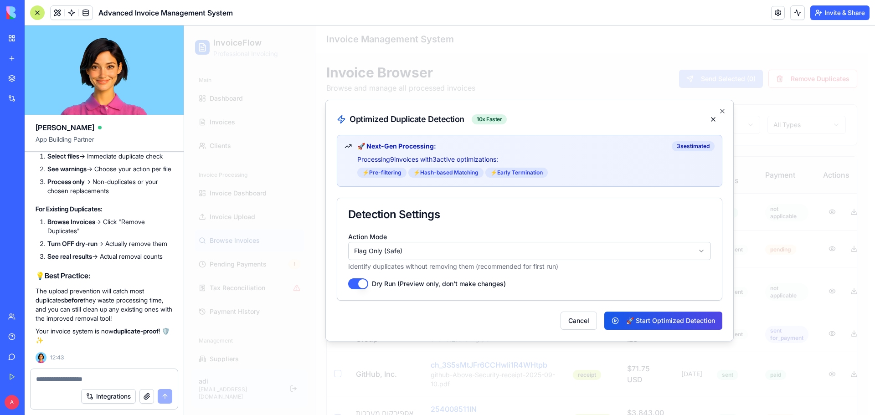
click at [358, 286] on button "Dry Run (Preview only, don't make changes)" at bounding box center [358, 283] width 20 height 11
click at [401, 250] on body "InvoiceFlow Professional Invoicing Main Dashboard Invoices Clients Invoice Proc…" at bounding box center [526, 298] width 684 height 544
click at [656, 323] on button "🚀 Start Optimized Detection" at bounding box center [663, 321] width 118 height 18
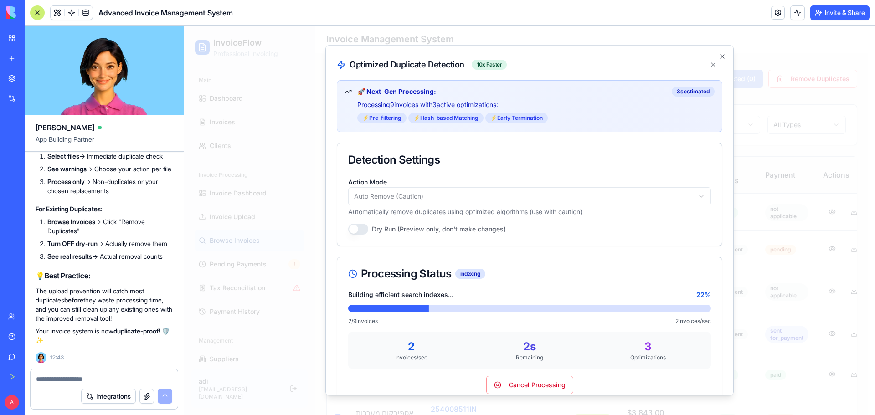
scroll to position [50, 0]
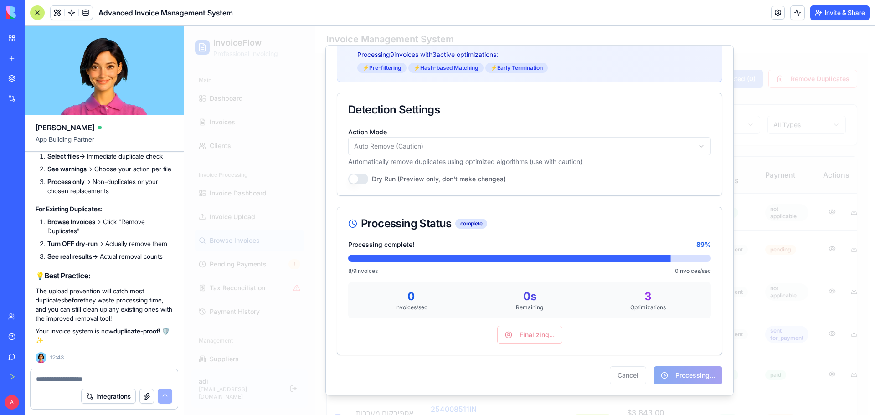
click at [102, 378] on textarea at bounding box center [104, 379] width 136 height 9
type textarea "*"
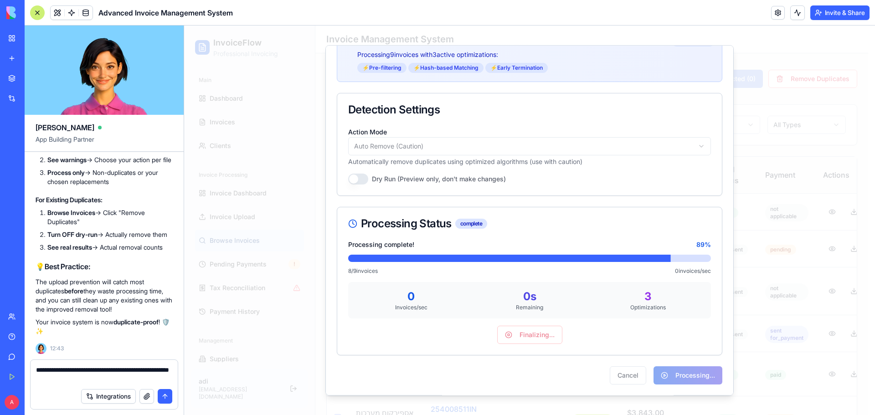
type textarea "**********"
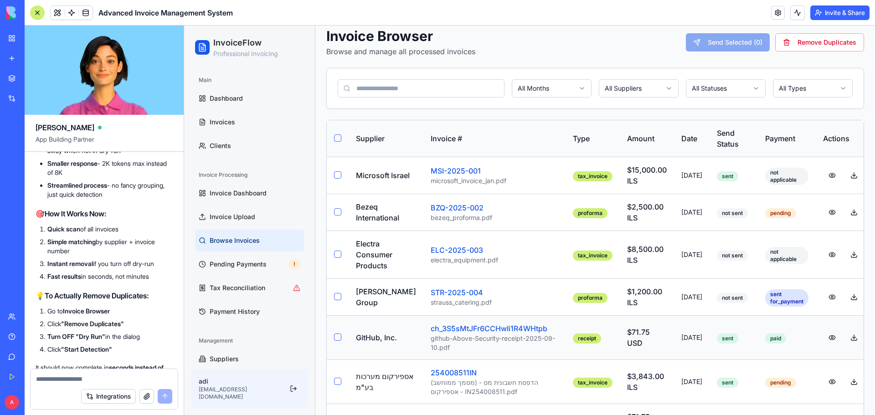
scroll to position [0, 0]
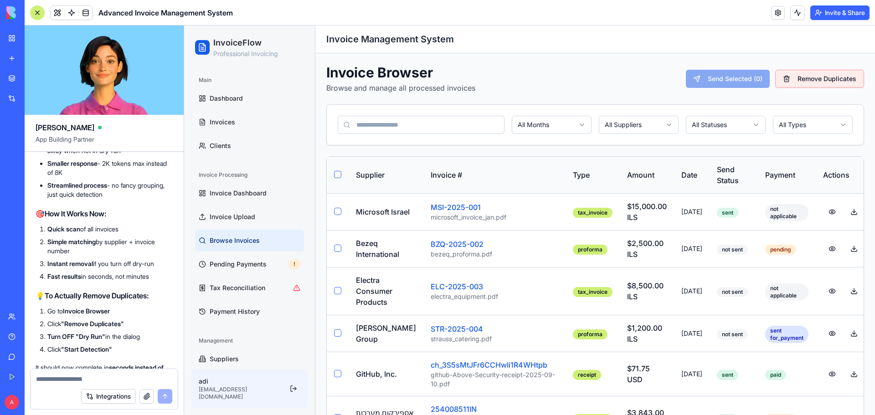
click at [818, 85] on button "Remove Duplicates" at bounding box center [819, 79] width 89 height 18
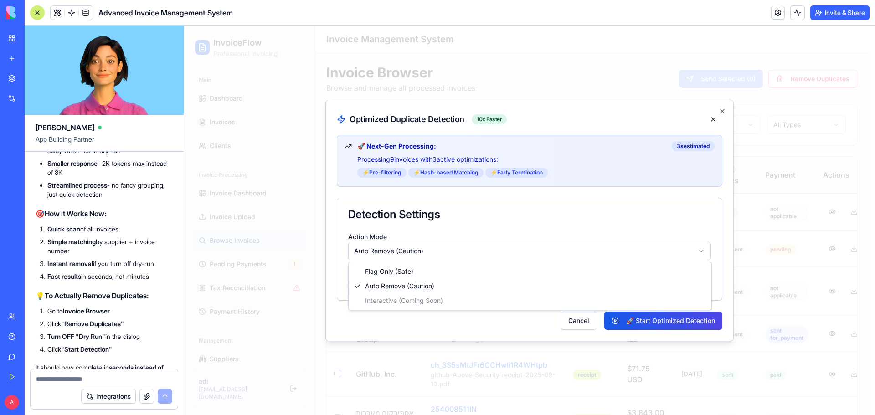
click at [467, 251] on body "InvoiceFlow Professional Invoicing Main Dashboard Invoices Clients Invoice Proc…" at bounding box center [526, 298] width 684 height 544
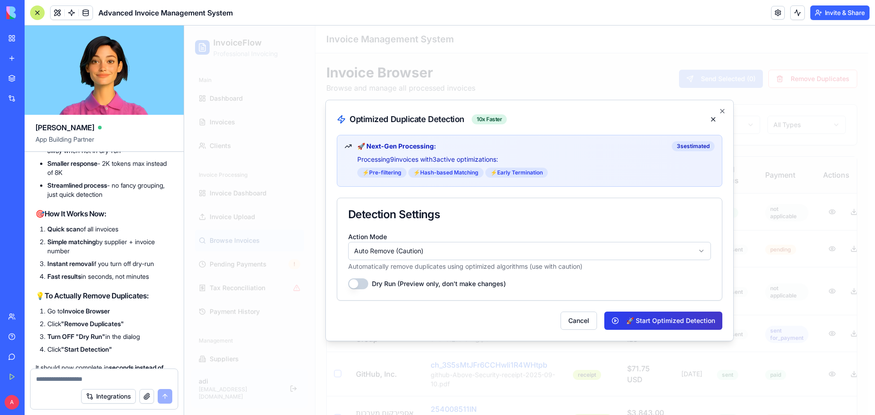
click at [656, 323] on button "🚀 Start Optimized Detection" at bounding box center [663, 321] width 118 height 18
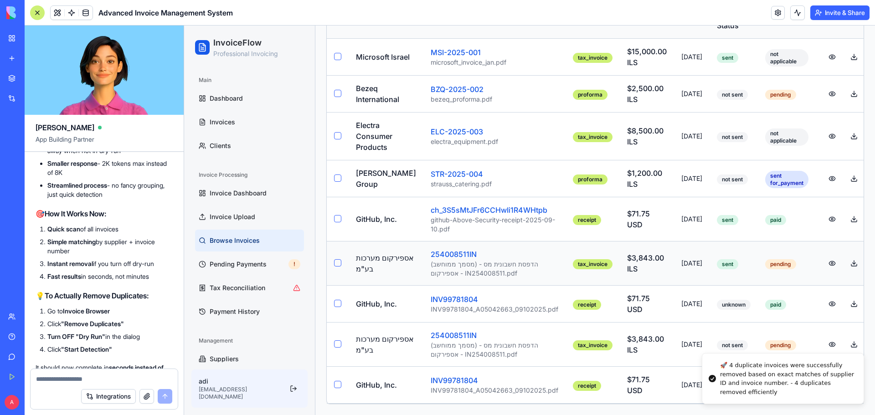
scroll to position [182, 0]
click at [255, 241] on span "Browse Invoices" at bounding box center [235, 240] width 50 height 9
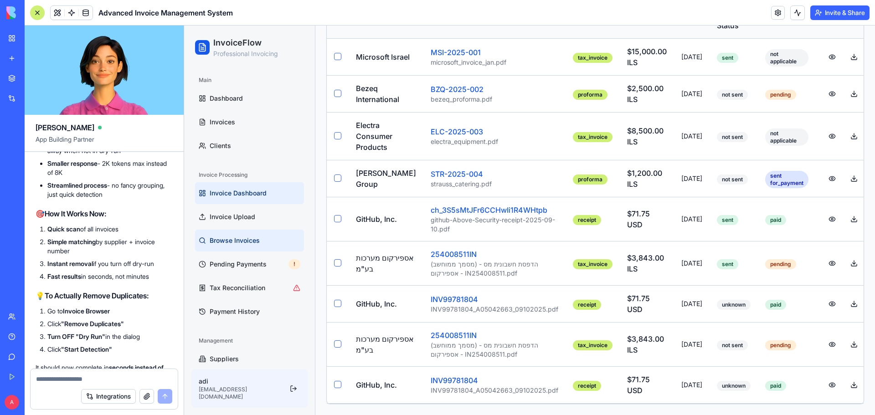
click at [238, 195] on span "Invoice Dashboard" at bounding box center [238, 193] width 57 height 9
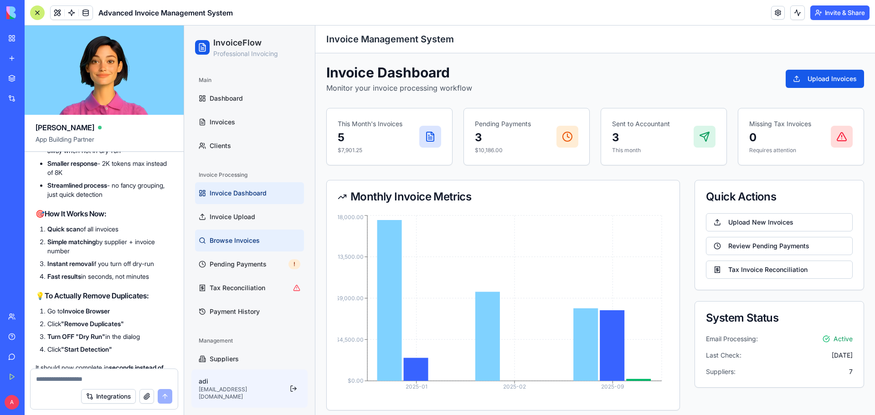
click at [236, 242] on span "Browse Invoices" at bounding box center [235, 240] width 50 height 9
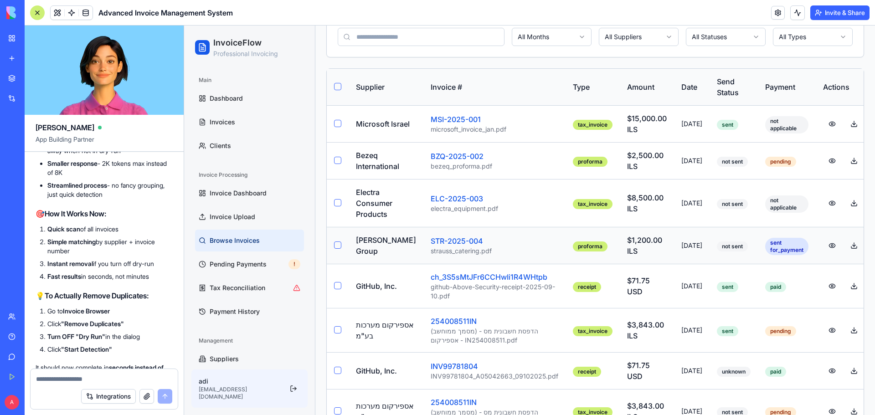
scroll to position [182, 0]
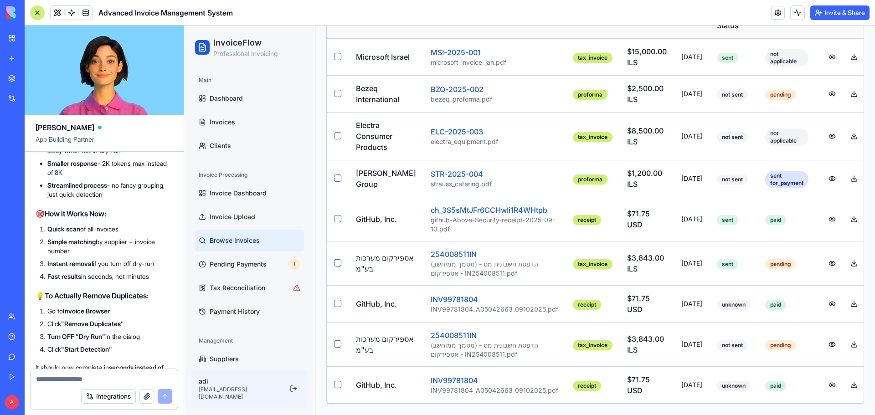
click at [64, 374] on div at bounding box center [104, 376] width 147 height 15
click at [65, 378] on textarea at bounding box center [104, 379] width 136 height 9
type textarea "**********"
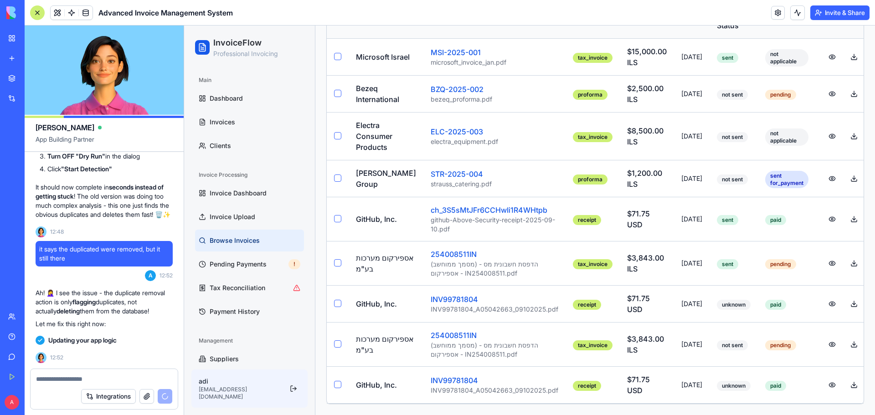
scroll to position [9213, 0]
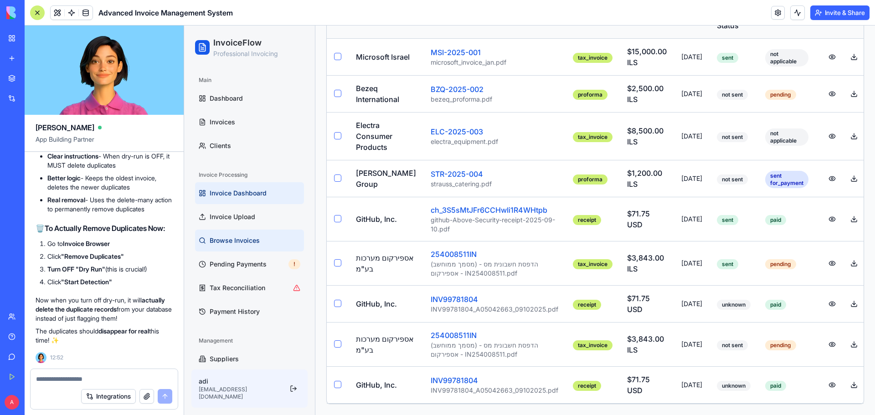
click at [222, 194] on span "Invoice Dashboard" at bounding box center [238, 193] width 57 height 9
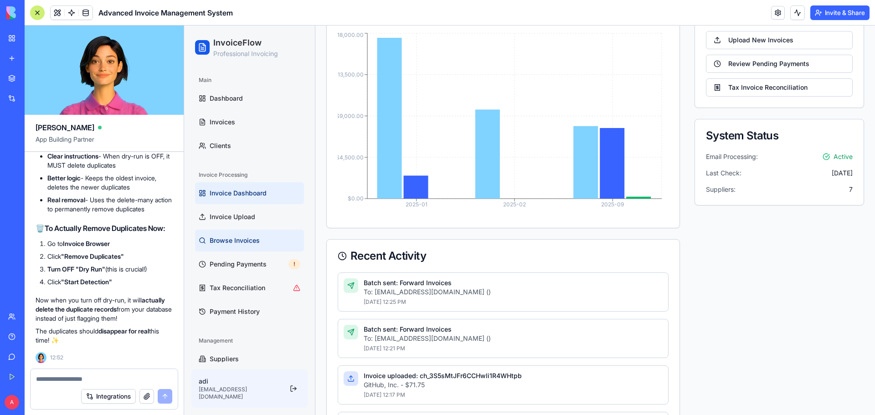
click at [241, 242] on span "Browse Invoices" at bounding box center [235, 240] width 50 height 9
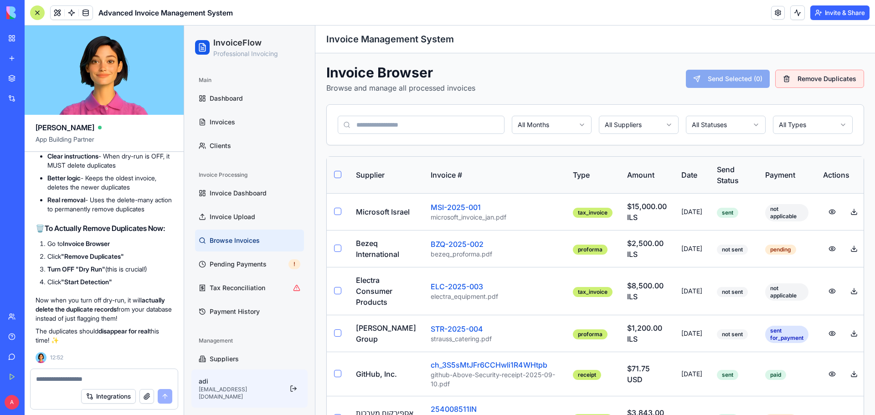
click at [809, 75] on button "Remove Duplicates" at bounding box center [819, 79] width 89 height 18
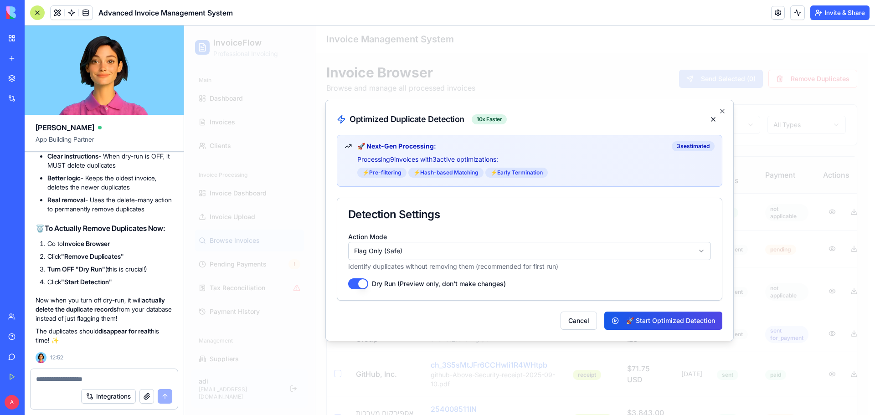
click at [354, 281] on button "Dry Run (Preview only, don't make changes)" at bounding box center [358, 283] width 20 height 11
click at [402, 246] on body "InvoiceFlow Professional Invoicing Main Dashboard Invoices Clients Invoice Proc…" at bounding box center [526, 298] width 684 height 544
click at [663, 324] on button "🚀 Start Optimized Detection" at bounding box center [663, 321] width 118 height 18
click at [721, 111] on icon "button" at bounding box center [721, 111] width 7 height 7
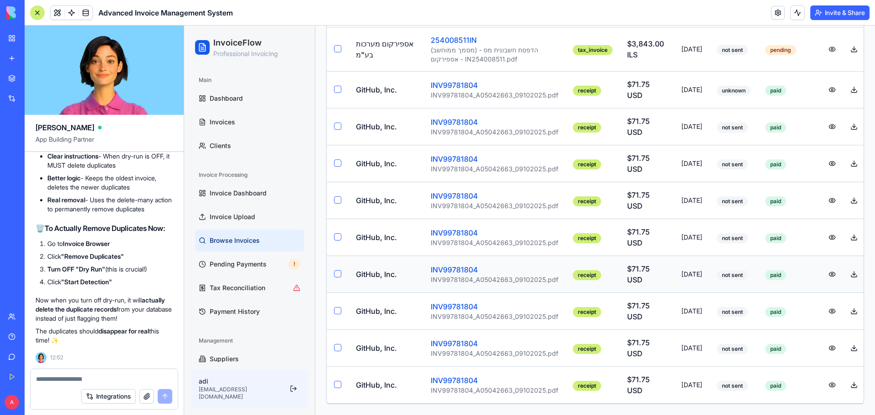
scroll to position [521, 0]
click at [103, 375] on textarea at bounding box center [104, 379] width 136 height 9
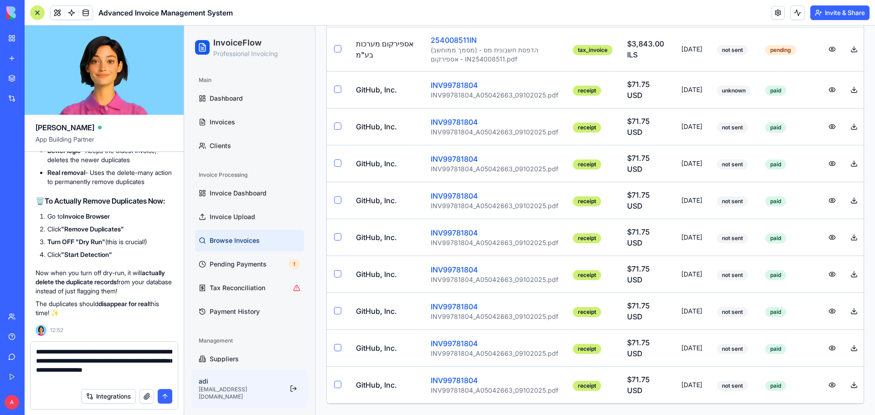
type textarea "**********"
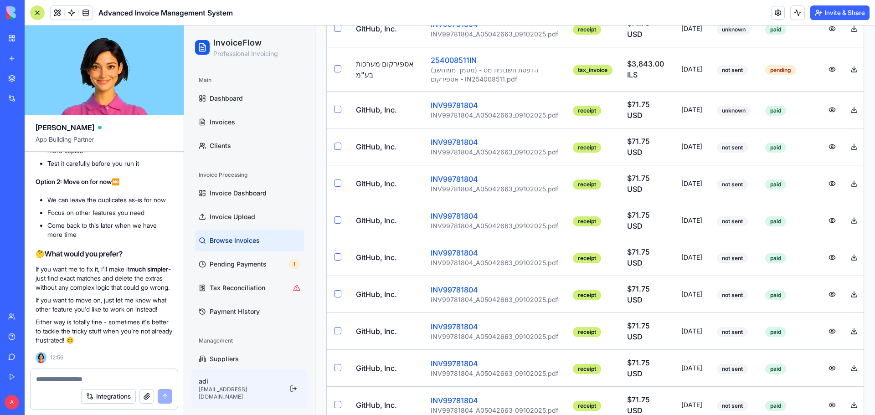
scroll to position [9660, 0]
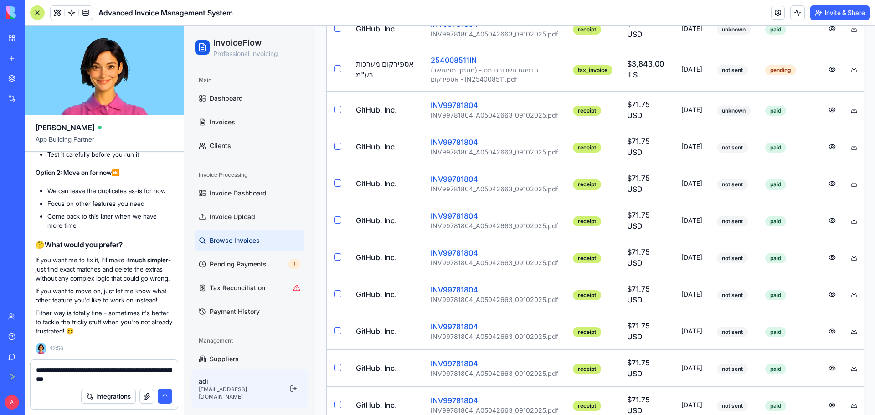
type textarea "**********"
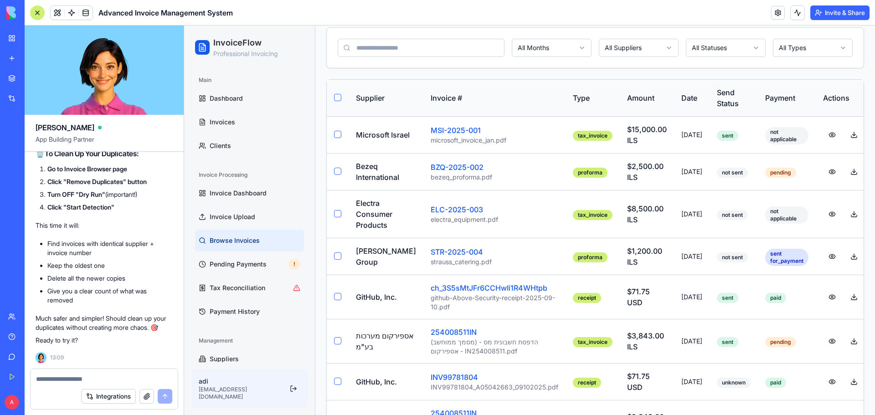
scroll to position [0, 0]
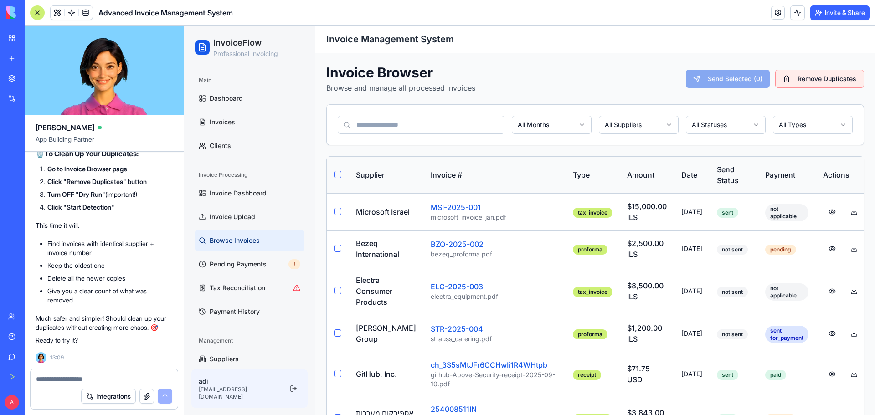
click at [810, 77] on button "Remove Duplicates" at bounding box center [819, 79] width 89 height 18
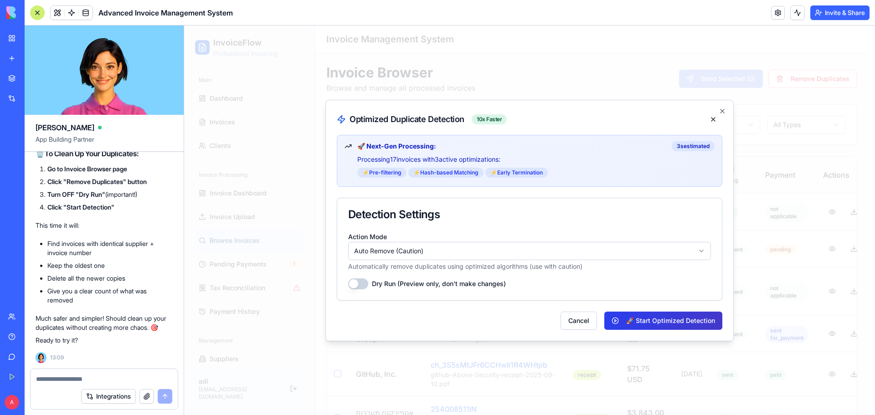
click at [667, 315] on button "🚀 Start Optimized Detection" at bounding box center [663, 321] width 118 height 18
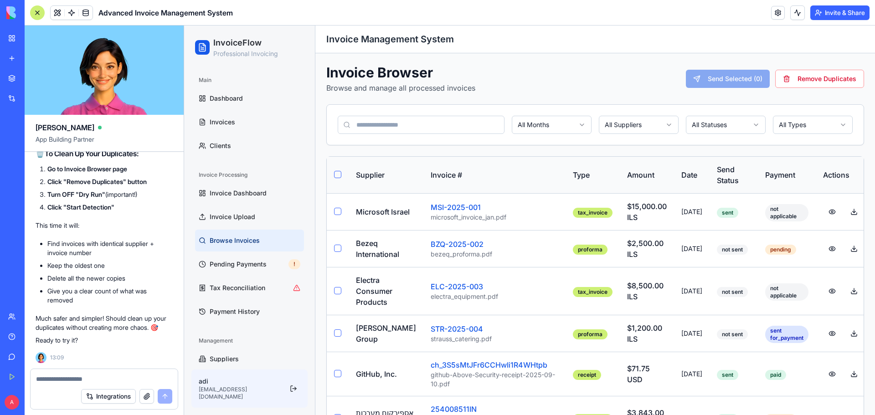
click at [90, 378] on textarea at bounding box center [104, 379] width 136 height 9
type textarea "*"
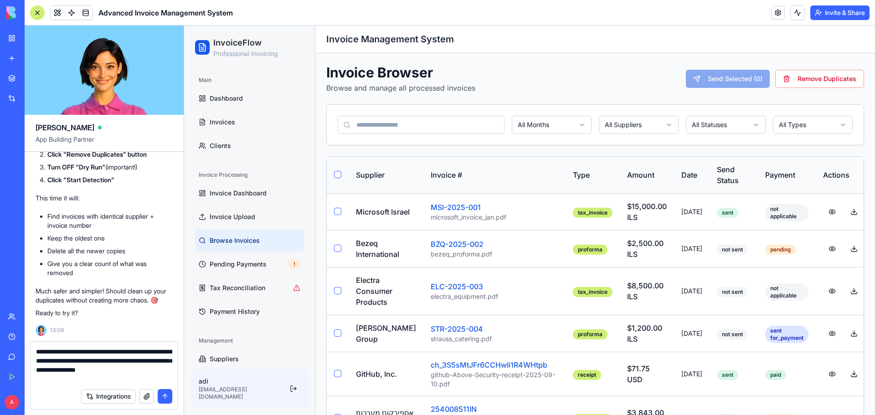
type textarea "**********"
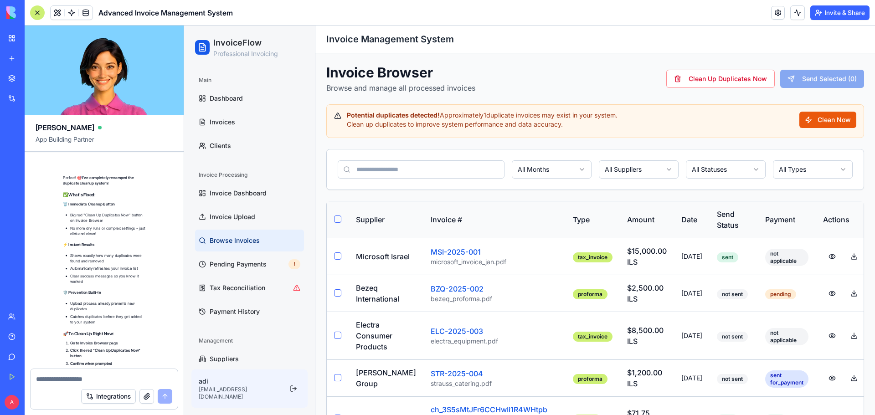
scroll to position [10684, 0]
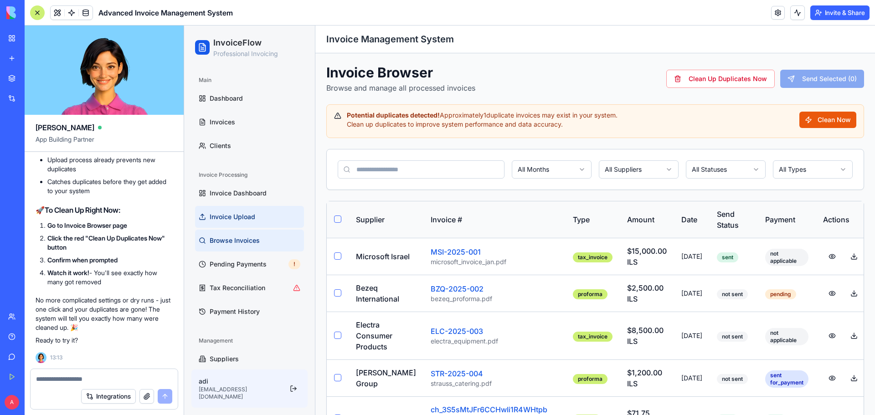
click at [223, 217] on span "Invoice Upload" at bounding box center [233, 216] width 46 height 9
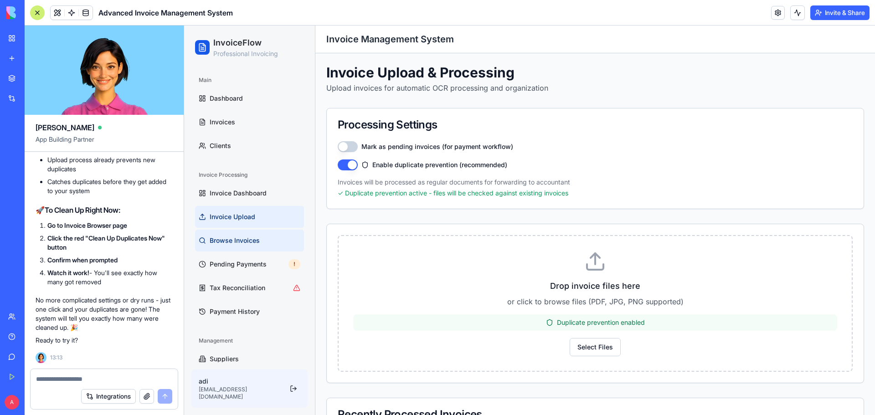
click at [236, 243] on span "Browse Invoices" at bounding box center [235, 240] width 50 height 9
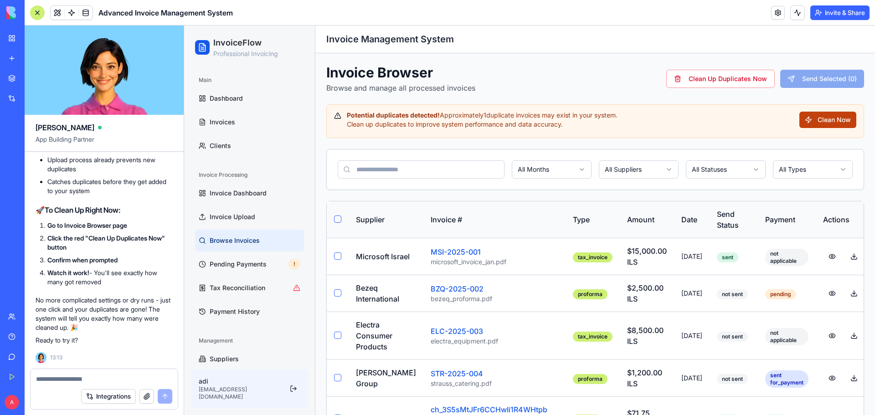
click at [837, 118] on button "Clean Now" at bounding box center [827, 120] width 57 height 16
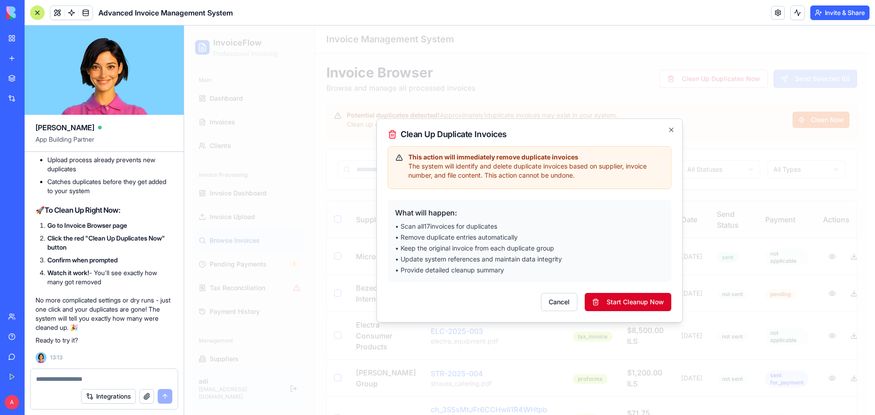
click at [628, 302] on button "Start Cleanup Now" at bounding box center [628, 302] width 87 height 18
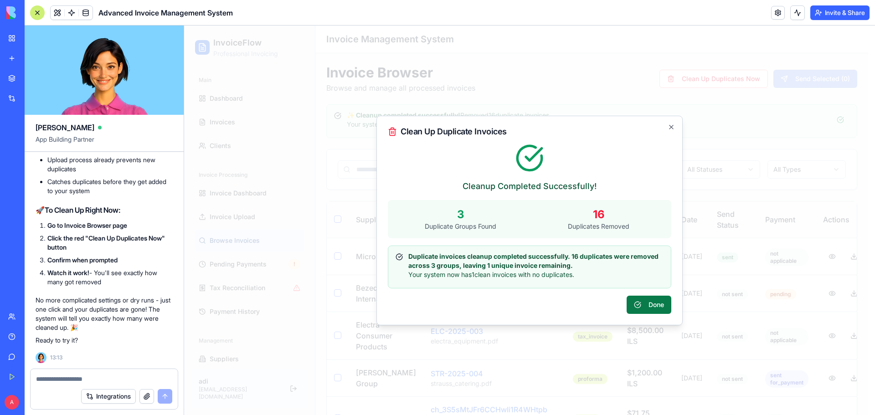
click at [645, 303] on button "Done" at bounding box center [648, 305] width 45 height 18
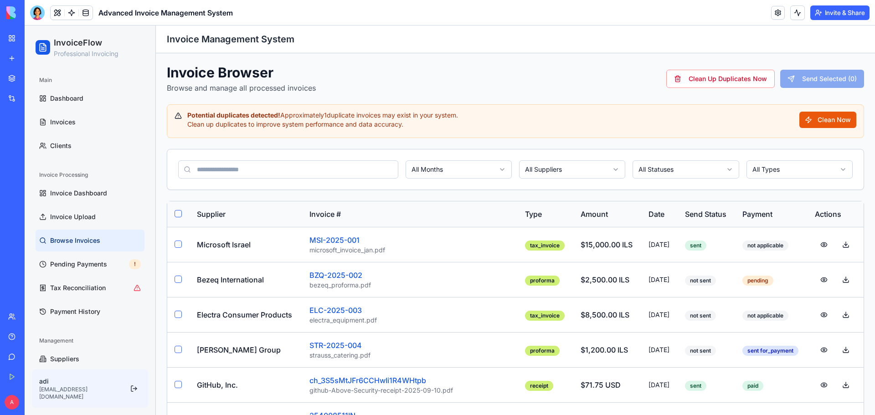
click at [36, 19] on body "BETA My Workspace New app Marketplace Integrations Recent Advanced Invoice Mana…" at bounding box center [437, 207] width 875 height 415
click at [35, 10] on div at bounding box center [37, 12] width 15 height 15
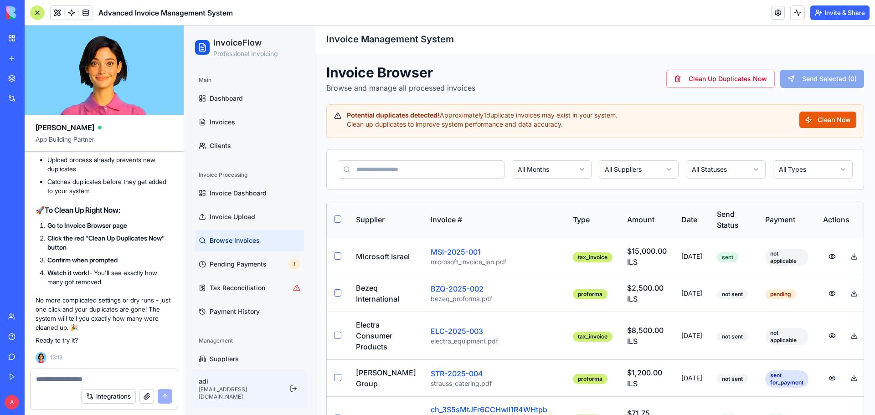
click at [91, 378] on textarea at bounding box center [104, 379] width 136 height 9
type textarea "*"
type textarea "**********"
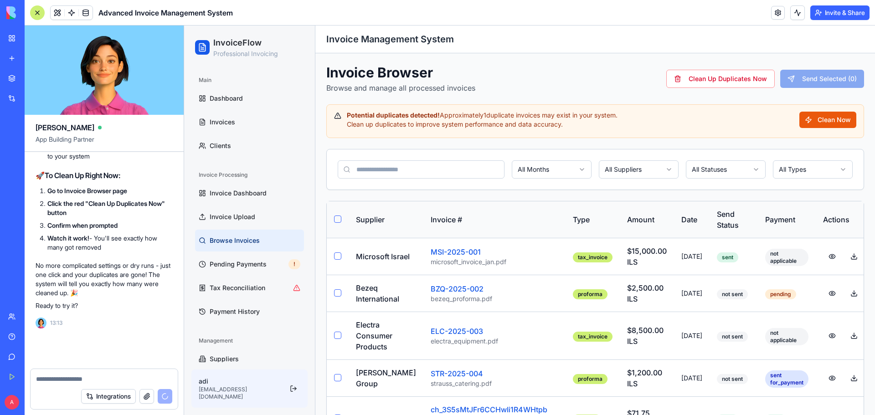
scroll to position [10719, 0]
